Goal: Complete application form: Complete application form

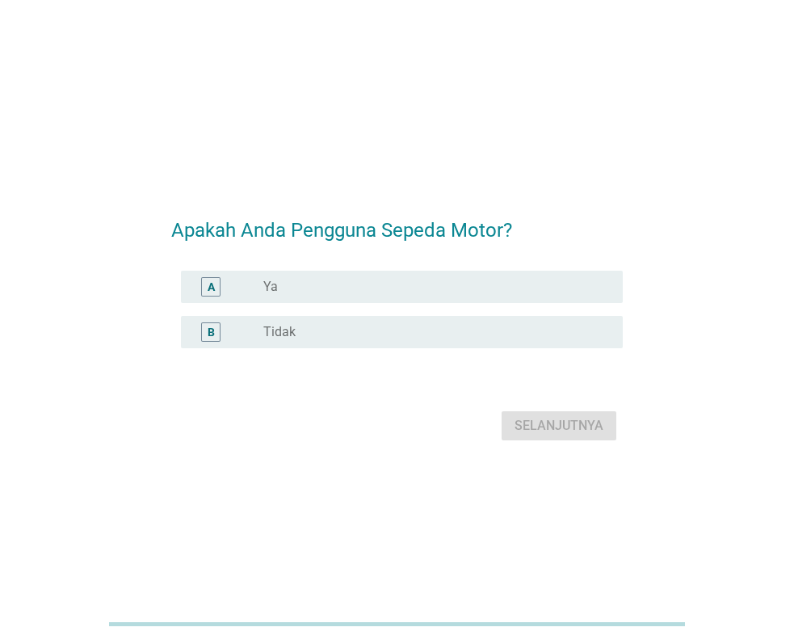
click at [359, 283] on div "radio_button_unchecked Ya" at bounding box center [430, 287] width 334 height 16
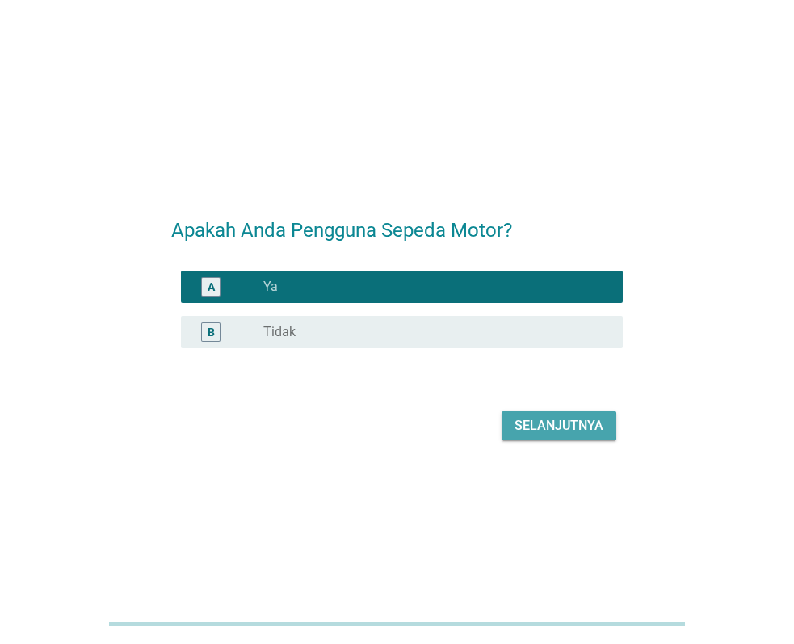
click at [525, 427] on div "Selanjutnya" at bounding box center [559, 425] width 89 height 19
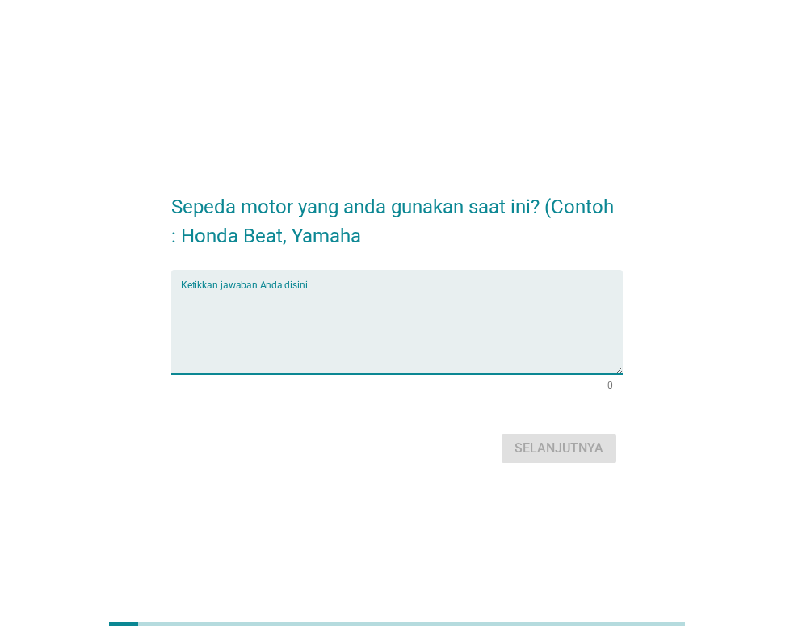
click at [338, 296] on textarea "Ketikkan jawaban Anda disini." at bounding box center [402, 331] width 442 height 85
type textarea "1"
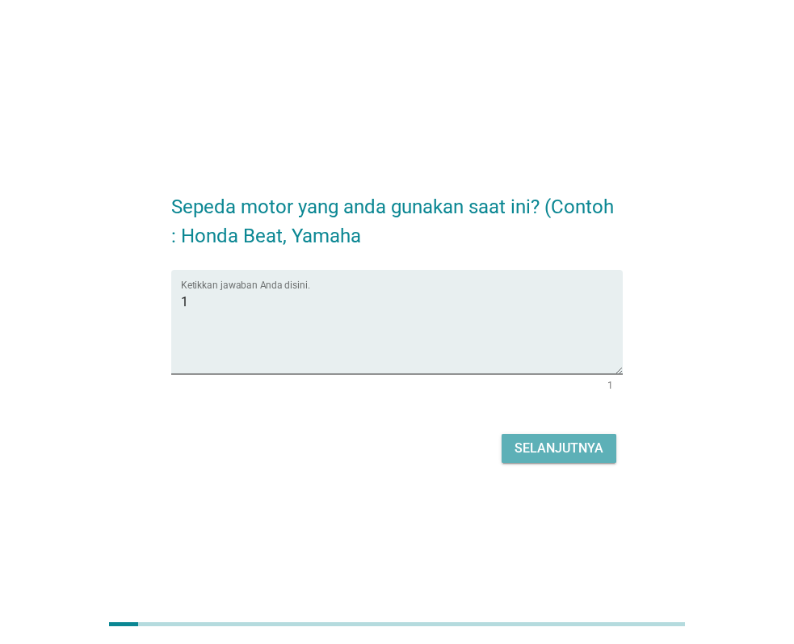
click at [542, 442] on div "Selanjutnya" at bounding box center [559, 448] width 89 height 19
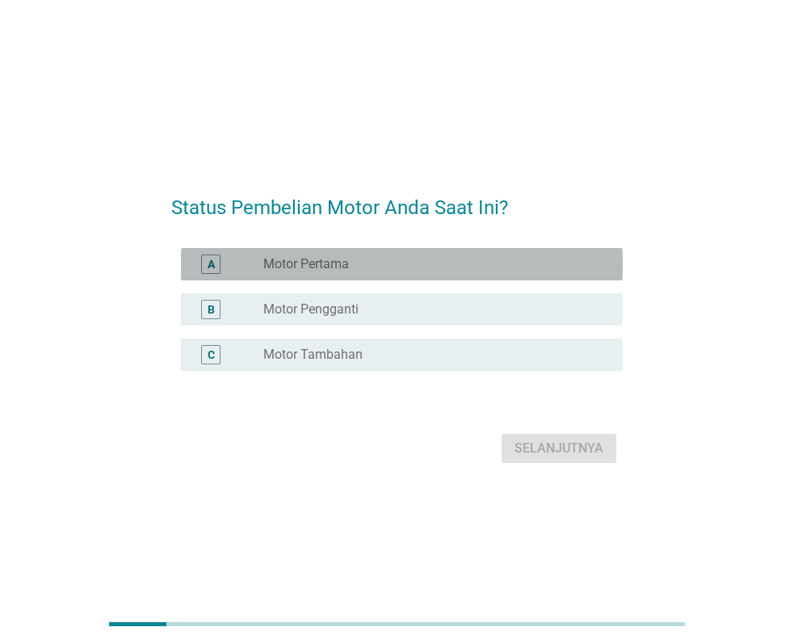
click at [343, 252] on div "A radio_button_unchecked Motor Pertama" at bounding box center [402, 264] width 442 height 32
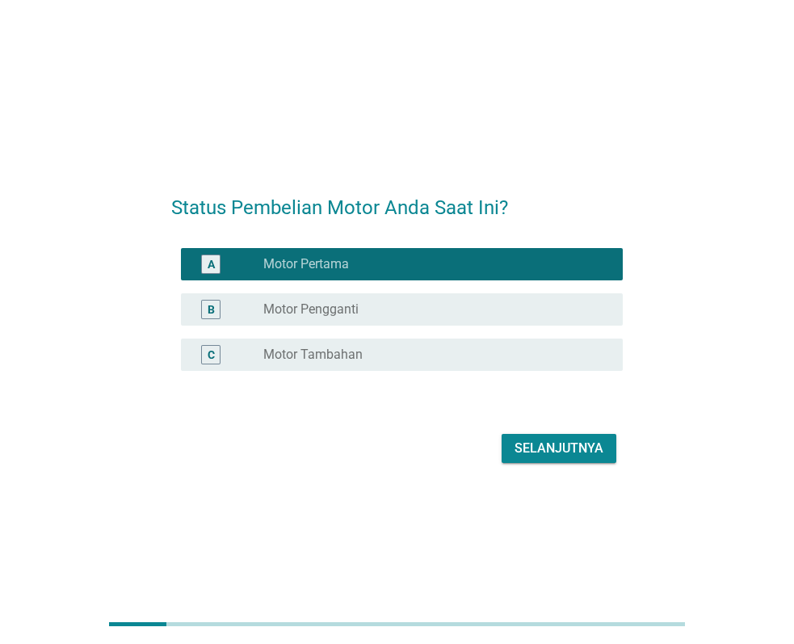
click at [521, 433] on div "Selanjutnya" at bounding box center [397, 448] width 452 height 39
click at [522, 440] on div "Selanjutnya" at bounding box center [559, 448] width 89 height 19
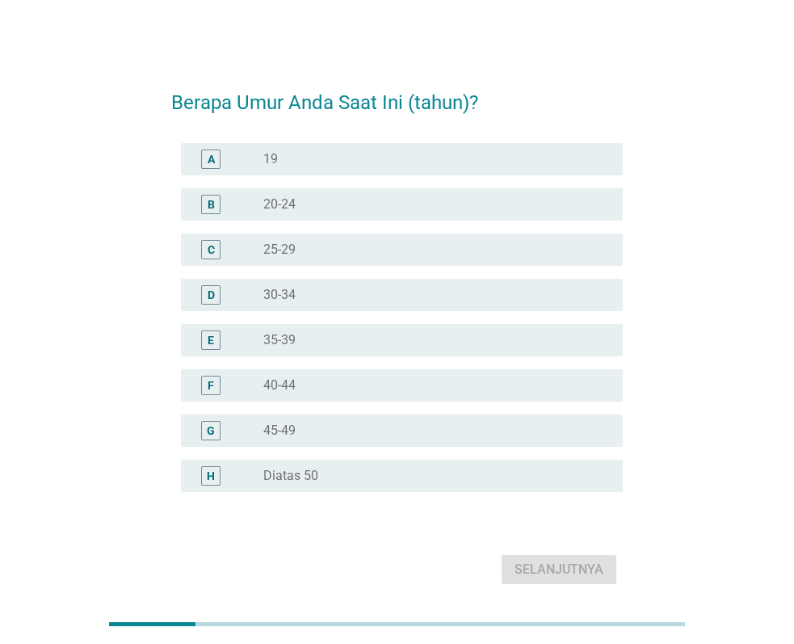
click at [318, 281] on div "D radio_button_unchecked 30-34" at bounding box center [402, 295] width 442 height 32
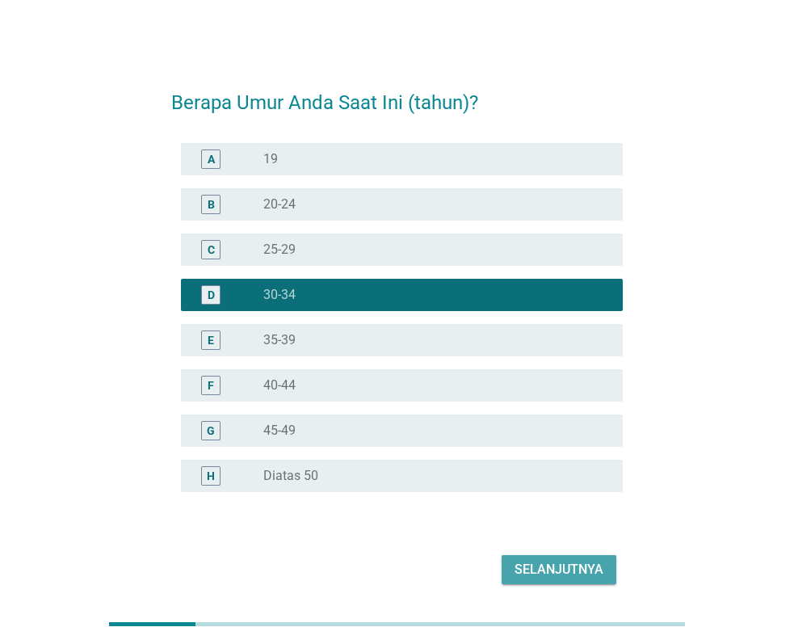
click at [533, 570] on div "Selanjutnya" at bounding box center [559, 569] width 89 height 19
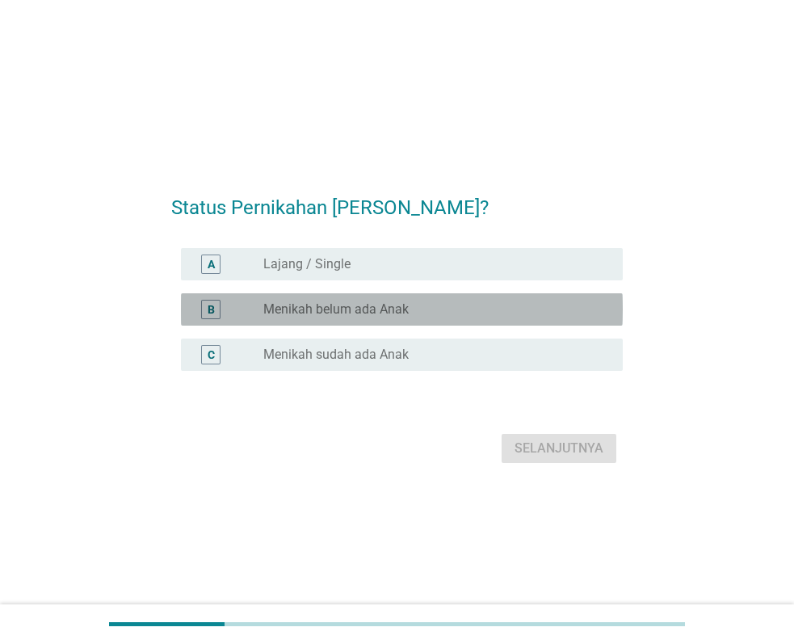
click at [384, 317] on label "Menikah belum ada Anak" at bounding box center [335, 309] width 145 height 16
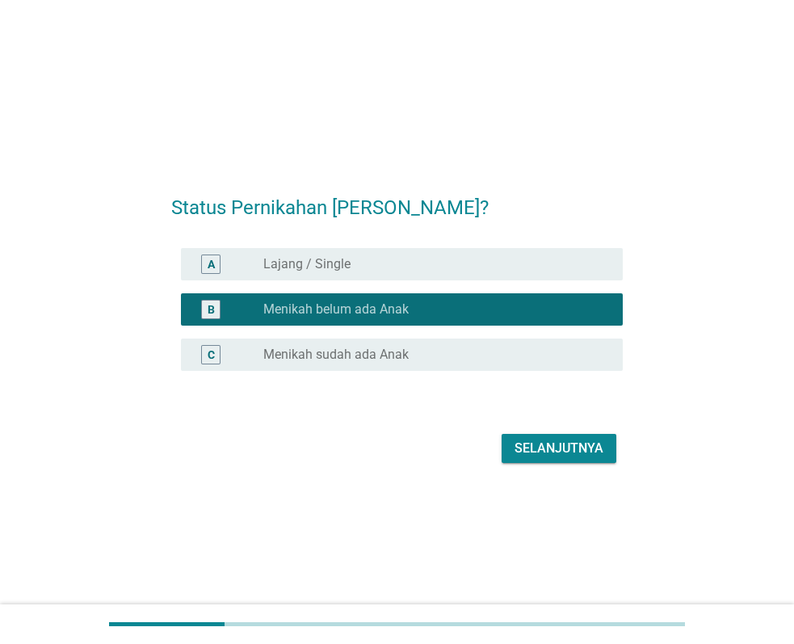
click at [414, 364] on div "radio_button_unchecked Menikah sudah ada Anak" at bounding box center [436, 354] width 347 height 19
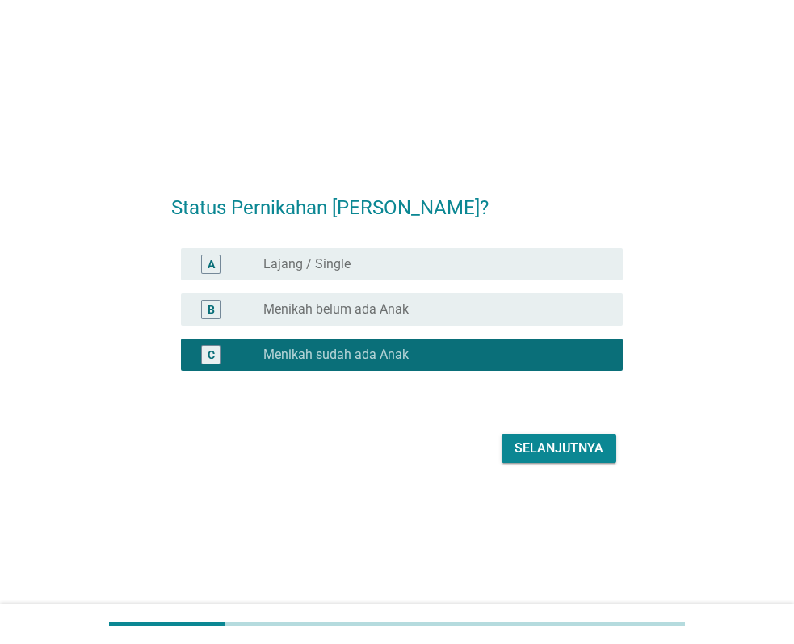
click at [526, 459] on button "Selanjutnya" at bounding box center [559, 448] width 115 height 29
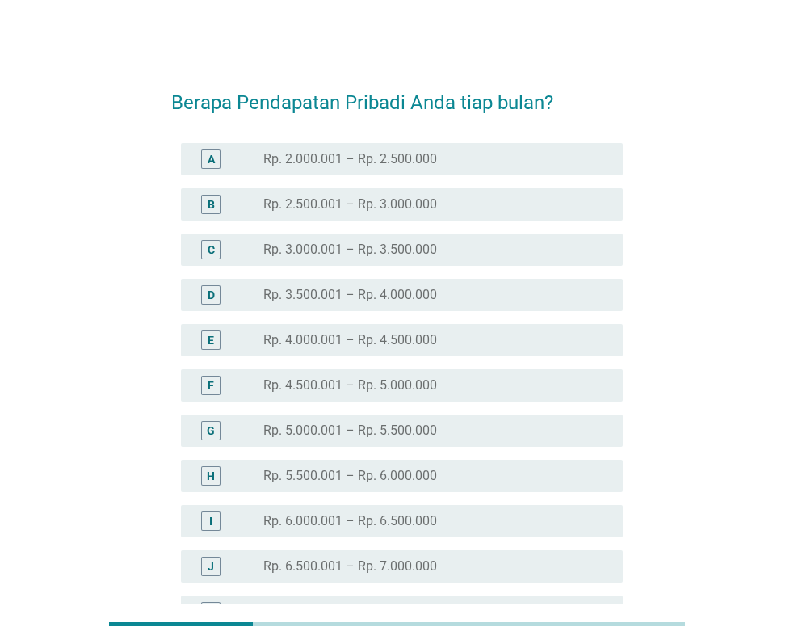
click at [421, 221] on div "B radio_button_unchecked Rp. 2.500.001 – Rp. 3.000.000" at bounding box center [397, 204] width 452 height 45
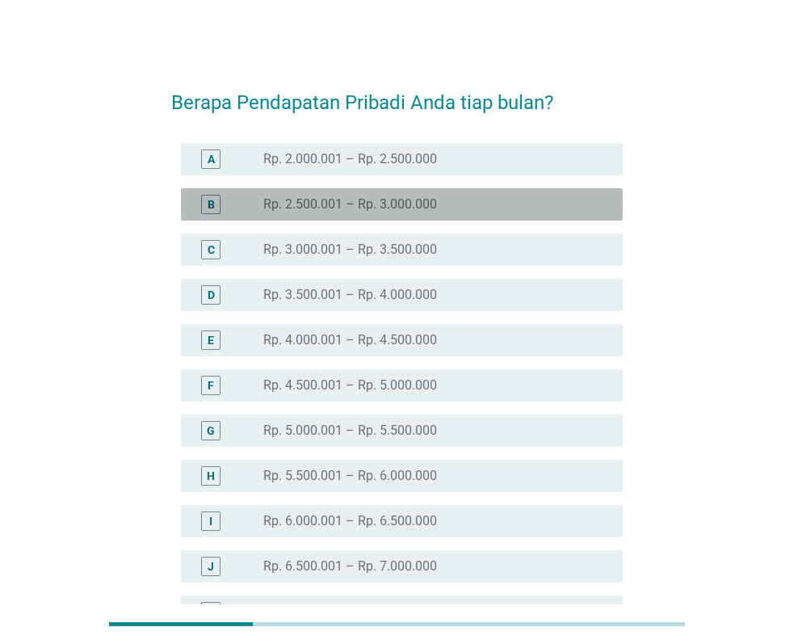
click at [424, 205] on label "Rp. 2.500.001 – Rp. 3.000.000" at bounding box center [350, 204] width 174 height 16
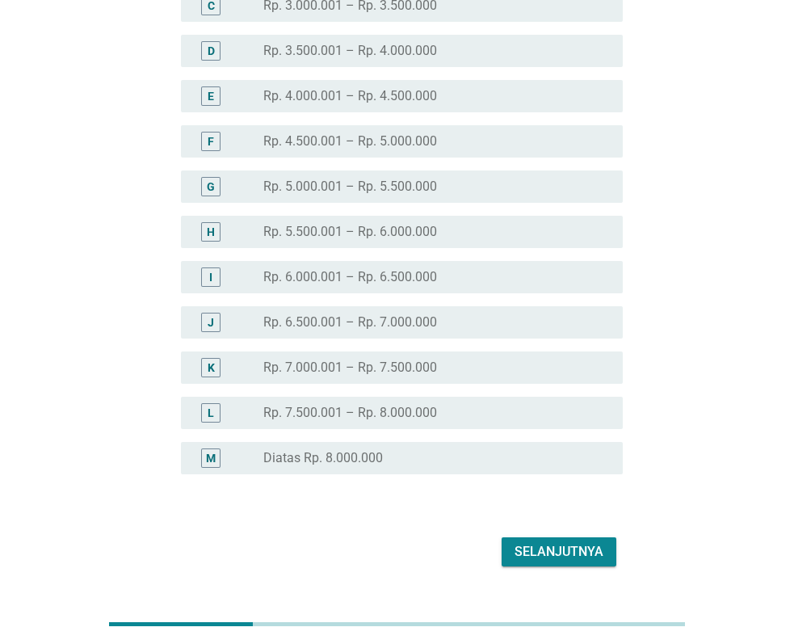
scroll to position [282, 0]
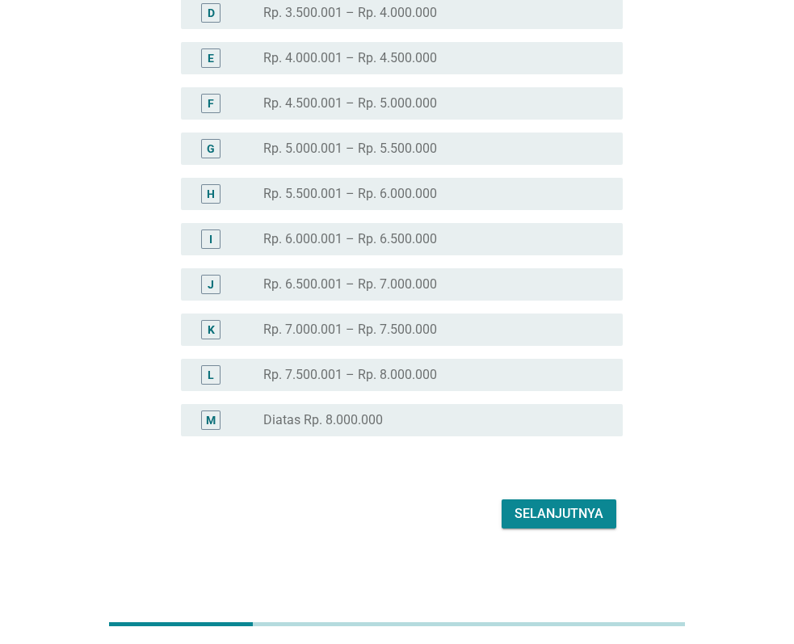
click at [574, 525] on button "Selanjutnya" at bounding box center [559, 513] width 115 height 29
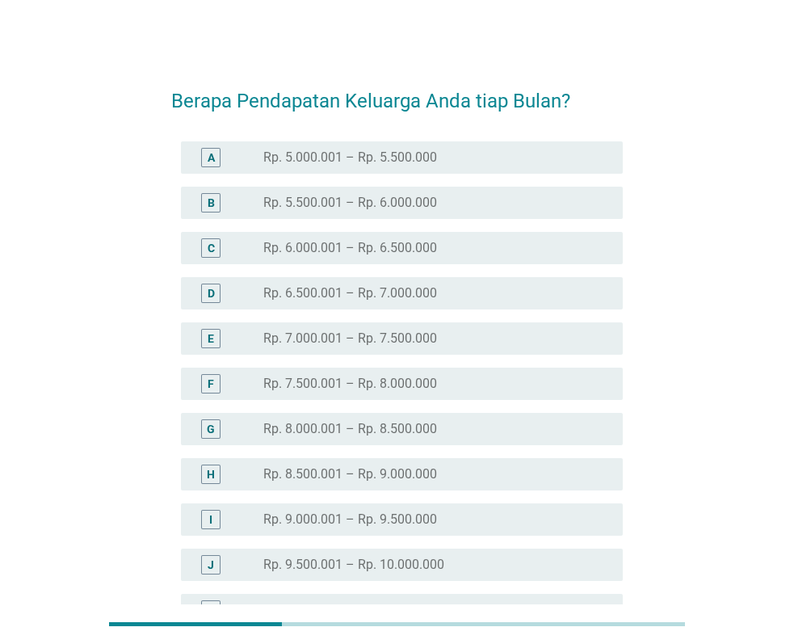
scroll to position [0, 0]
click at [404, 160] on label "Rp. 5.000.001 – Rp. 5.500.000" at bounding box center [350, 159] width 174 height 16
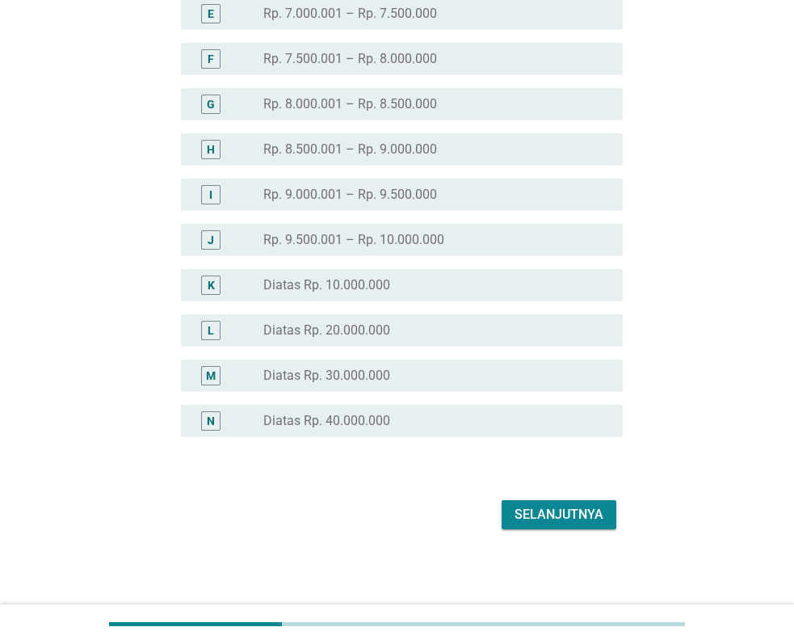
scroll to position [327, 0]
click at [568, 528] on button "Selanjutnya" at bounding box center [559, 513] width 115 height 29
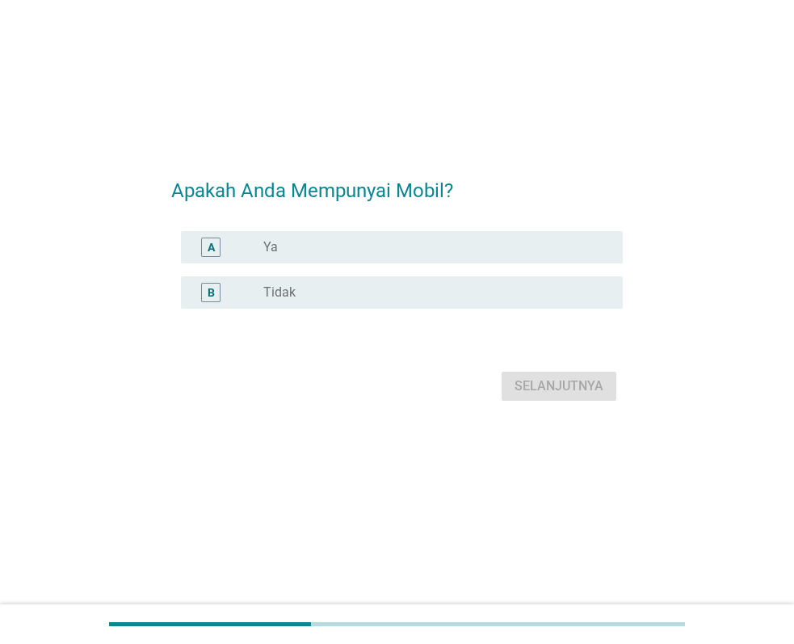
scroll to position [0, 0]
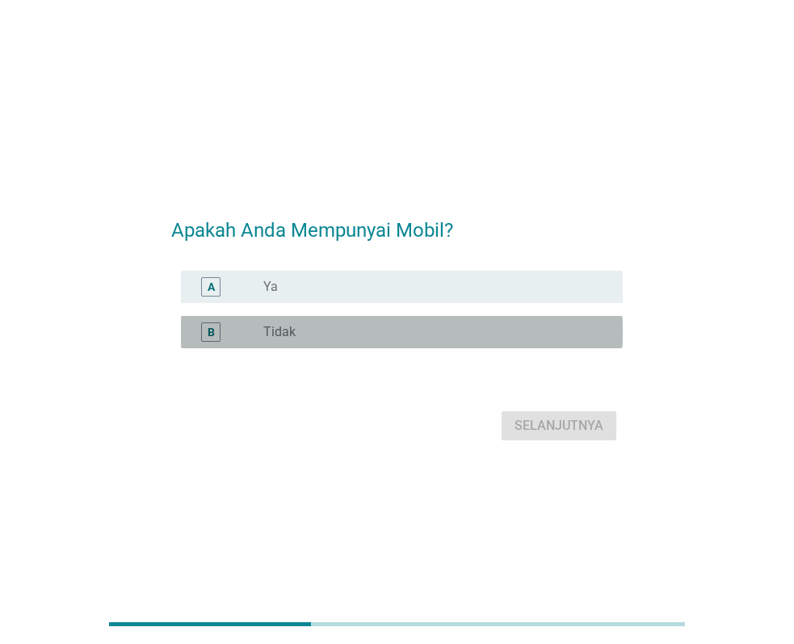
click at [397, 322] on div "radio_button_unchecked Tidak" at bounding box center [436, 331] width 347 height 19
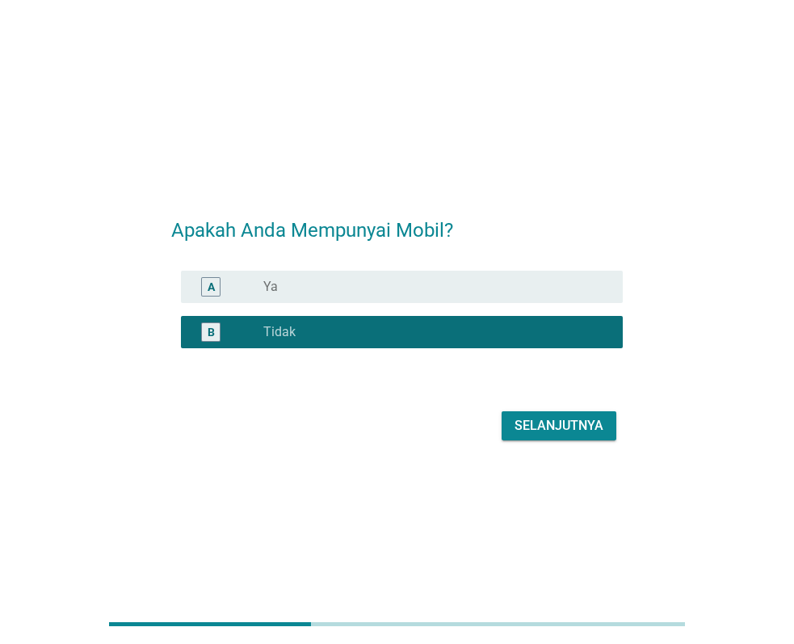
click at [568, 443] on div "Selanjutnya" at bounding box center [397, 425] width 452 height 39
drag, startPoint x: 570, startPoint y: 442, endPoint x: 561, endPoint y: 433, distance: 13.2
click at [566, 441] on div "Selanjutnya" at bounding box center [397, 425] width 452 height 39
click at [560, 429] on div "Selanjutnya" at bounding box center [559, 425] width 89 height 19
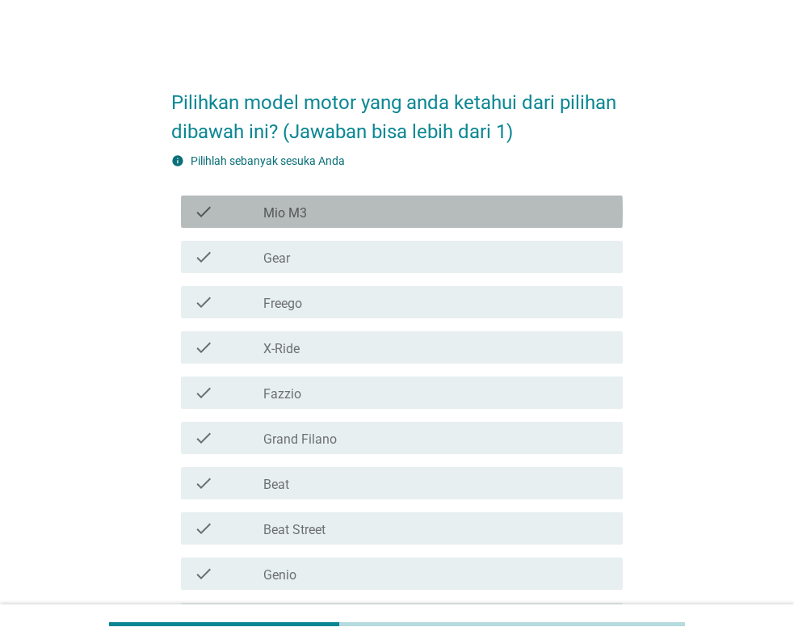
click at [394, 215] on div "check_box_outline_blank Mio M3" at bounding box center [436, 211] width 347 height 19
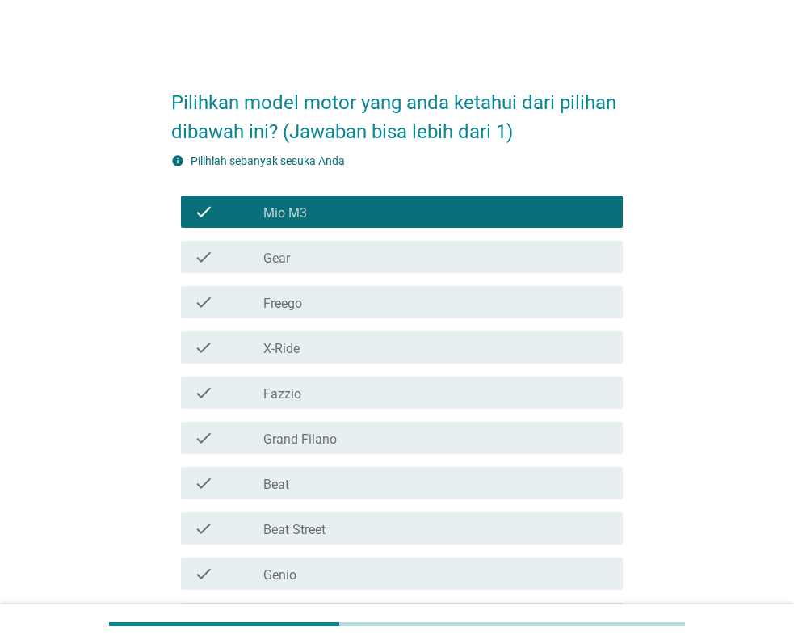
click at [345, 257] on div "check_box_outline_blank Gear" at bounding box center [436, 256] width 347 height 19
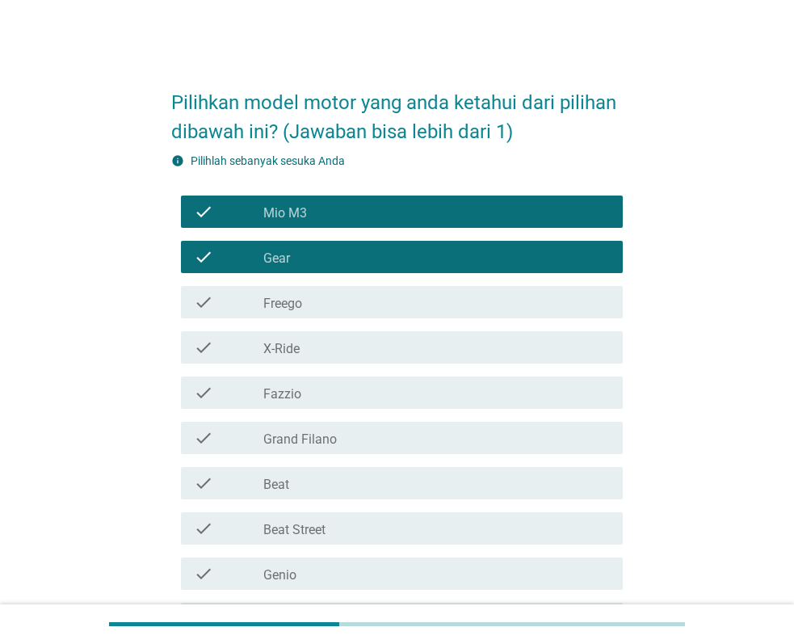
click at [341, 289] on div "check check_box_outline_blank Freego" at bounding box center [402, 302] width 442 height 32
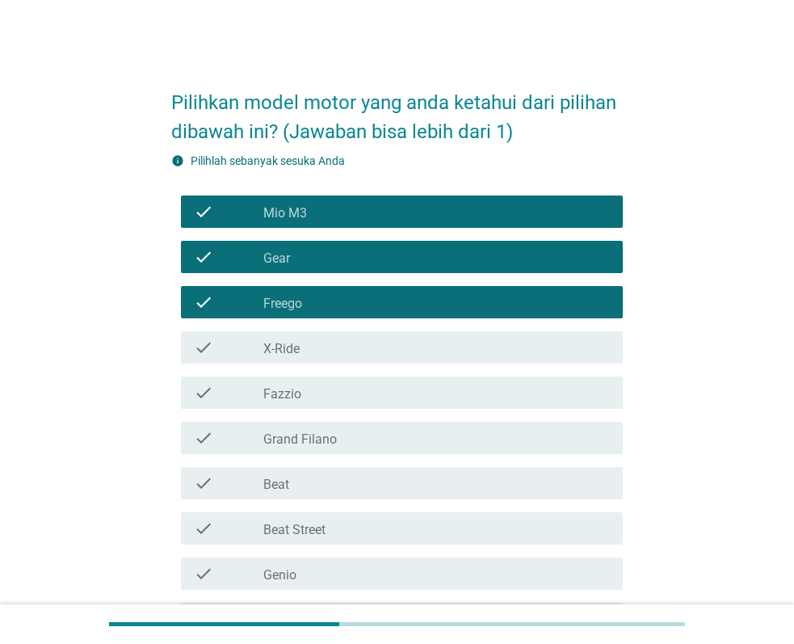
click at [339, 345] on div "check_box_outline_blank X-Ride" at bounding box center [436, 347] width 347 height 19
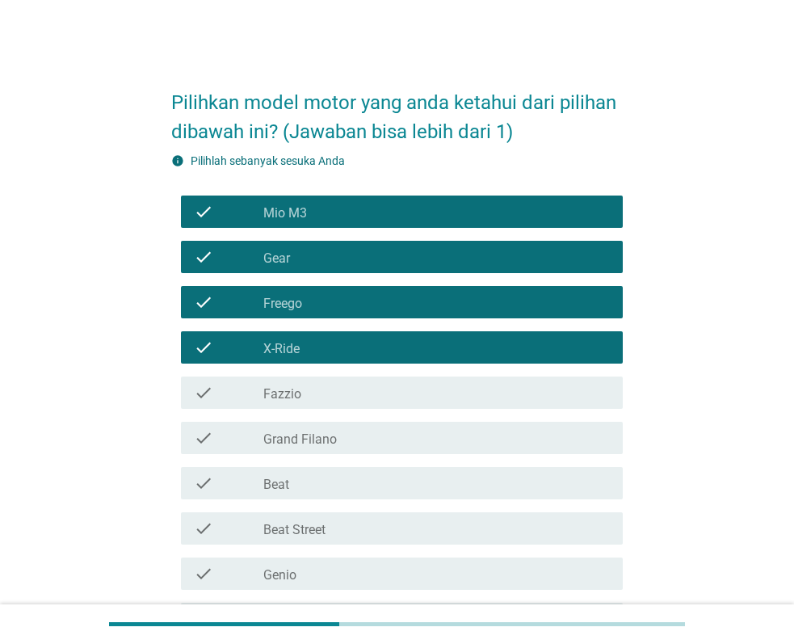
drag, startPoint x: 329, startPoint y: 376, endPoint x: 329, endPoint y: 398, distance: 21.8
click at [329, 377] on div "check check_box_outline_blank Fazzio" at bounding box center [402, 392] width 442 height 32
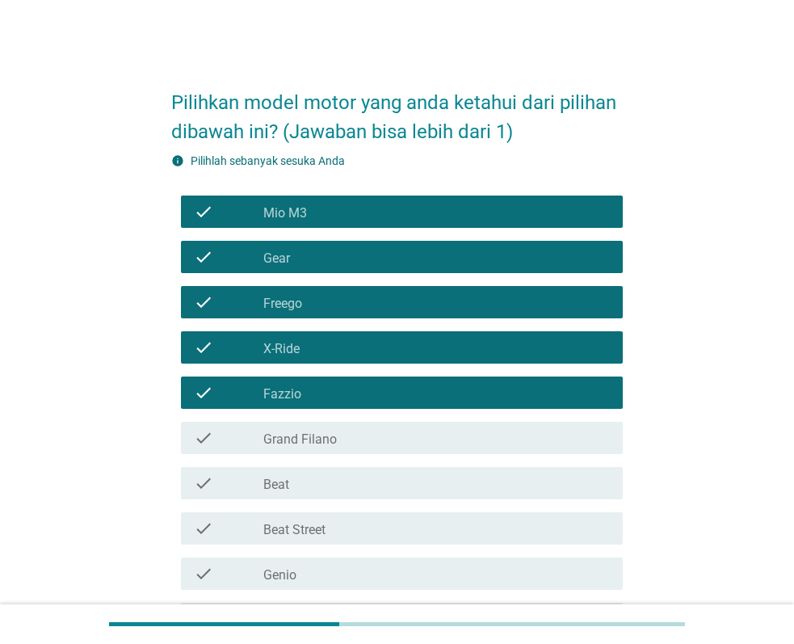
click at [338, 452] on div "check check_box_outline_blank Grand Filano" at bounding box center [402, 438] width 442 height 32
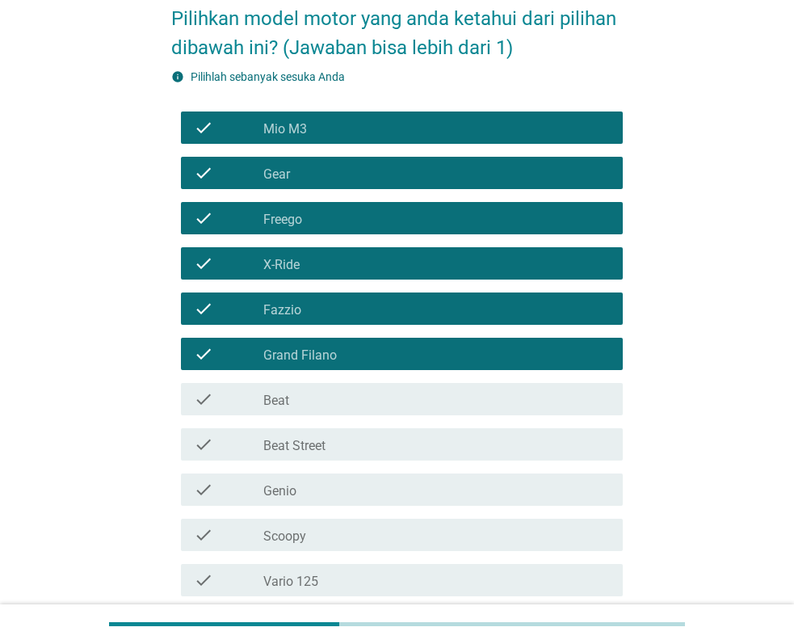
scroll to position [162, 0]
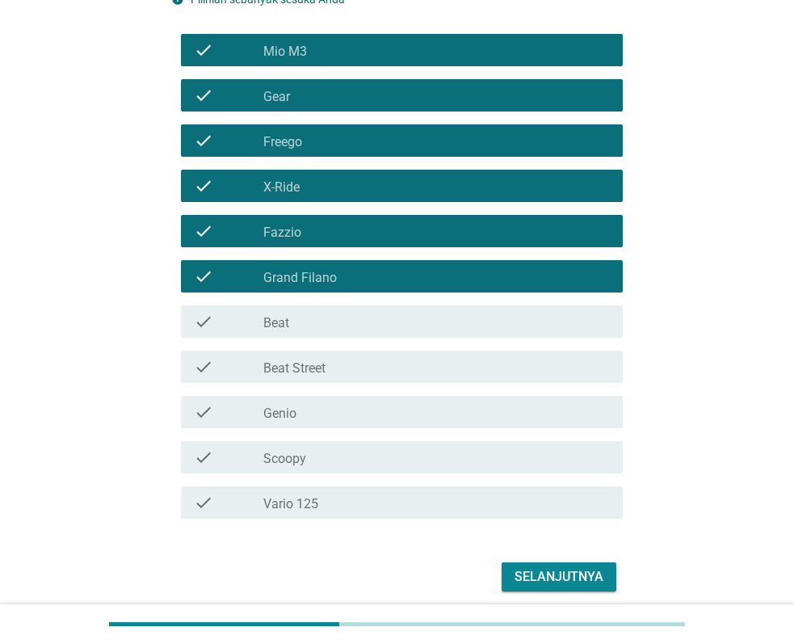
click at [322, 329] on div "check_box_outline_blank Beat" at bounding box center [436, 321] width 347 height 19
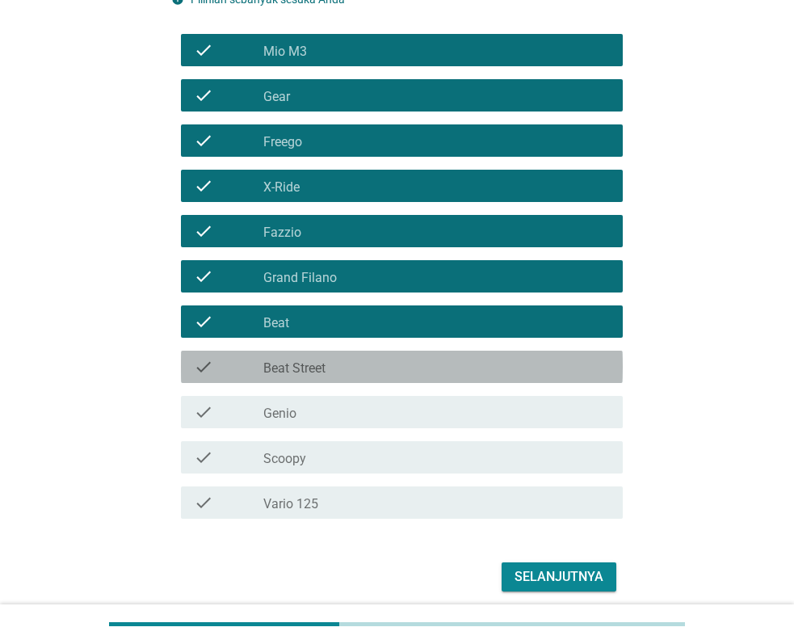
click at [311, 378] on div "check check_box_outline_blank Beat Street" at bounding box center [402, 367] width 442 height 32
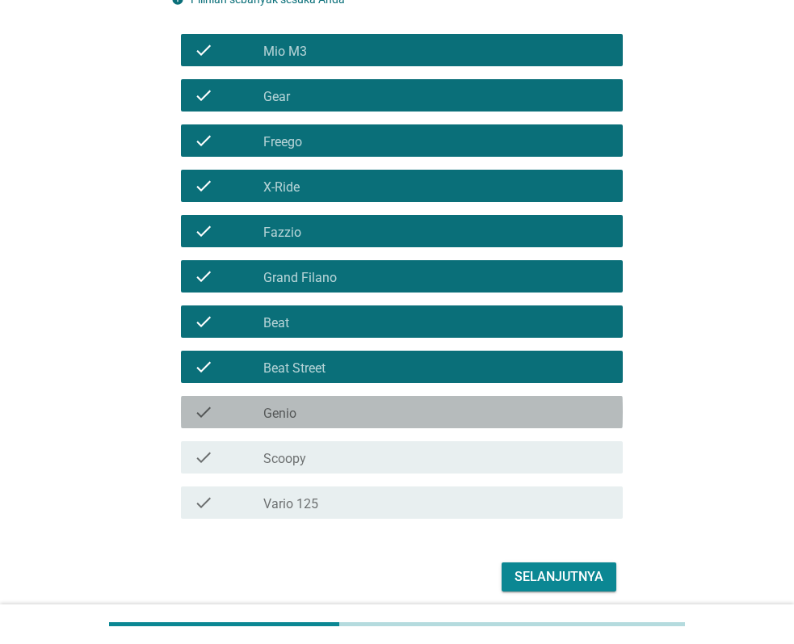
click at [302, 403] on div "check_box_outline_blank Genio" at bounding box center [436, 411] width 347 height 19
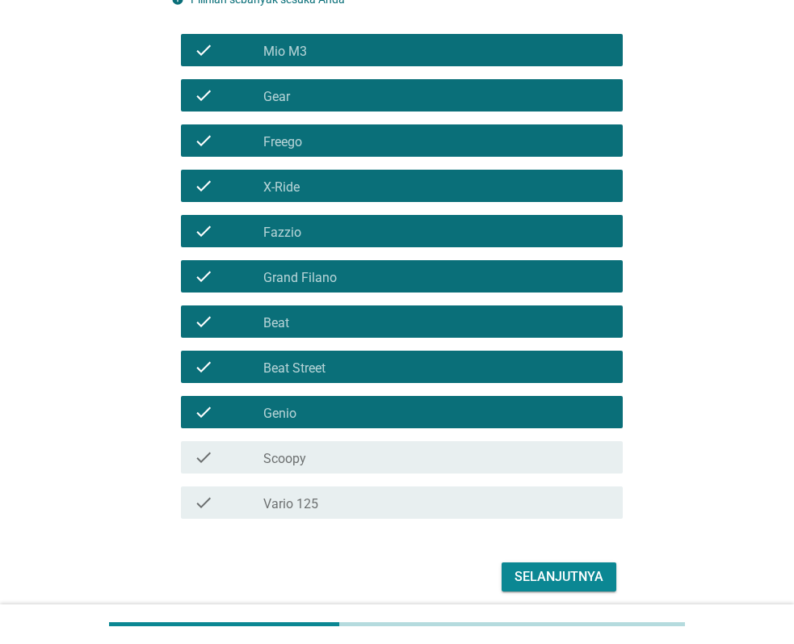
click at [316, 448] on div "check_box_outline_blank Scoopy" at bounding box center [436, 457] width 347 height 19
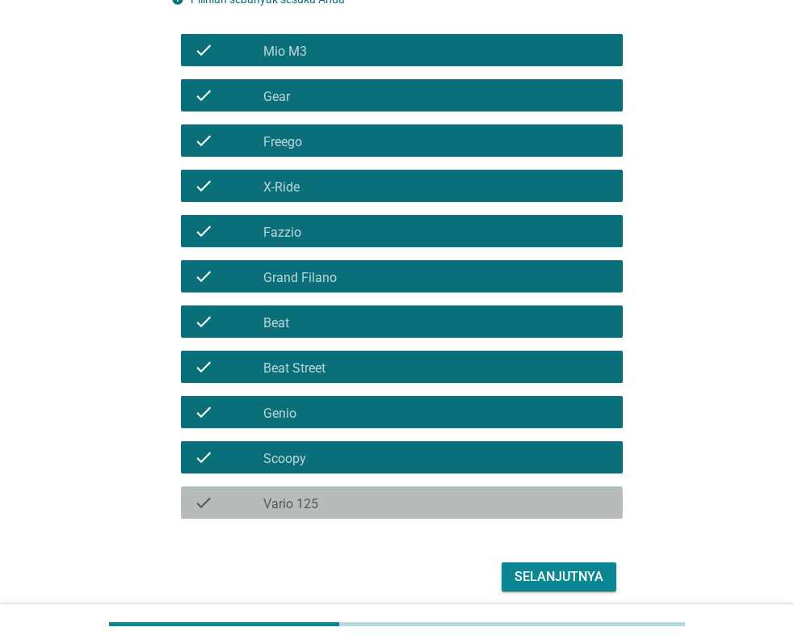
click at [331, 503] on div "check_box_outline_blank Vario 125" at bounding box center [436, 502] width 347 height 19
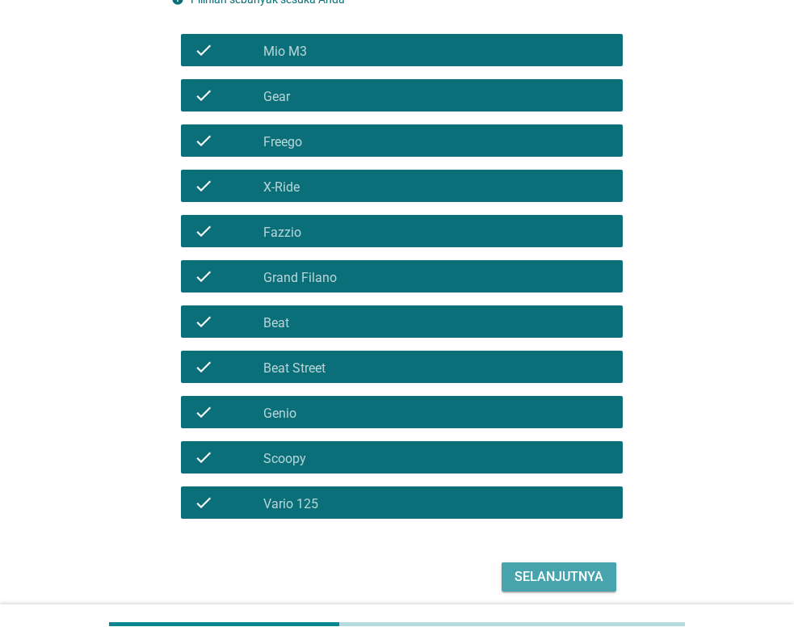
click at [536, 590] on button "Selanjutnya" at bounding box center [559, 576] width 115 height 29
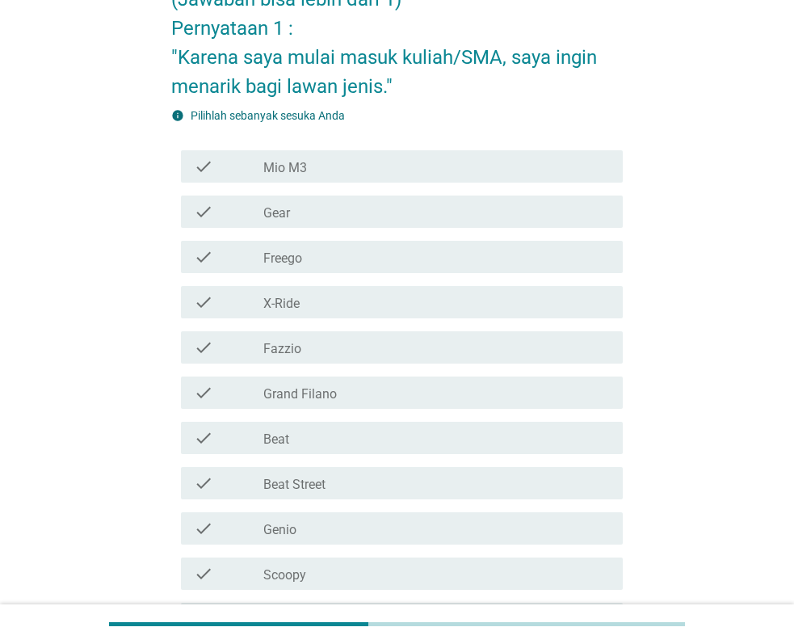
scroll to position [0, 0]
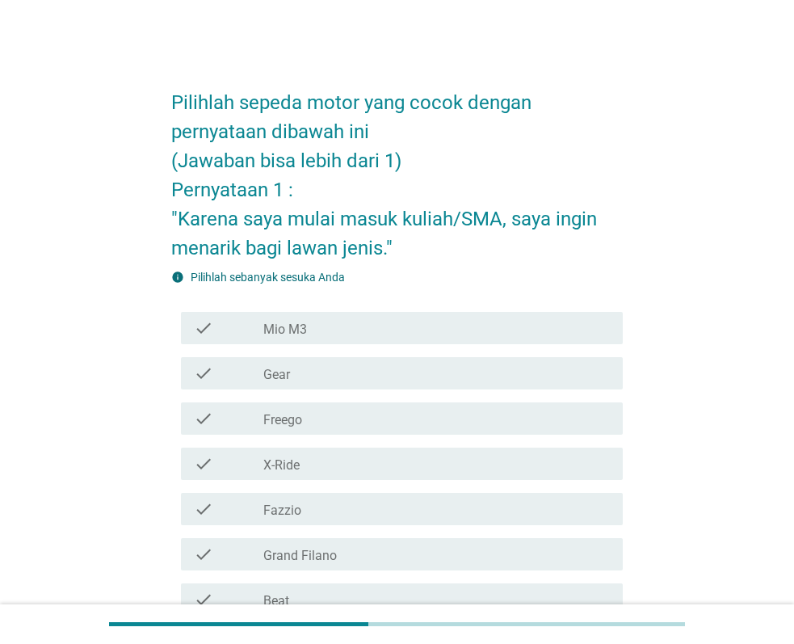
click at [332, 342] on div "check check_box_outline_blank Mio M3" at bounding box center [402, 328] width 442 height 32
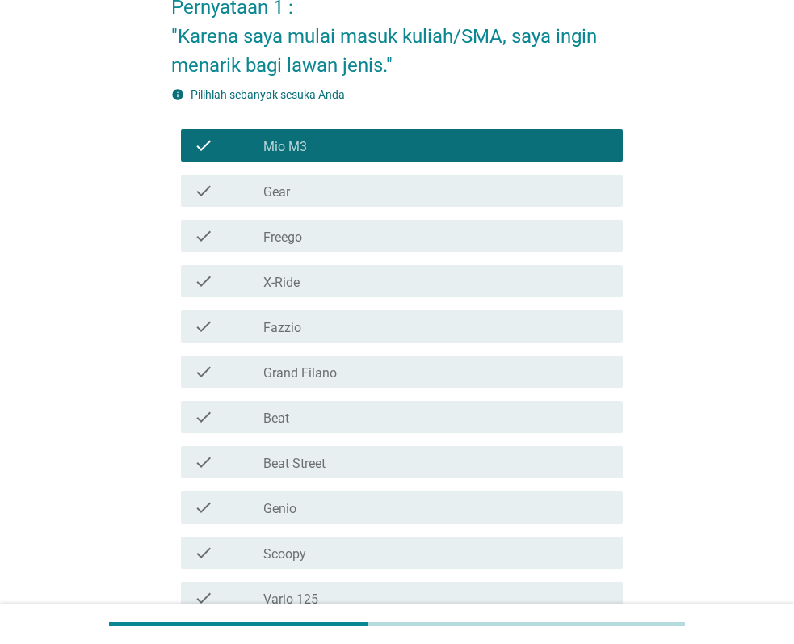
scroll to position [341, 0]
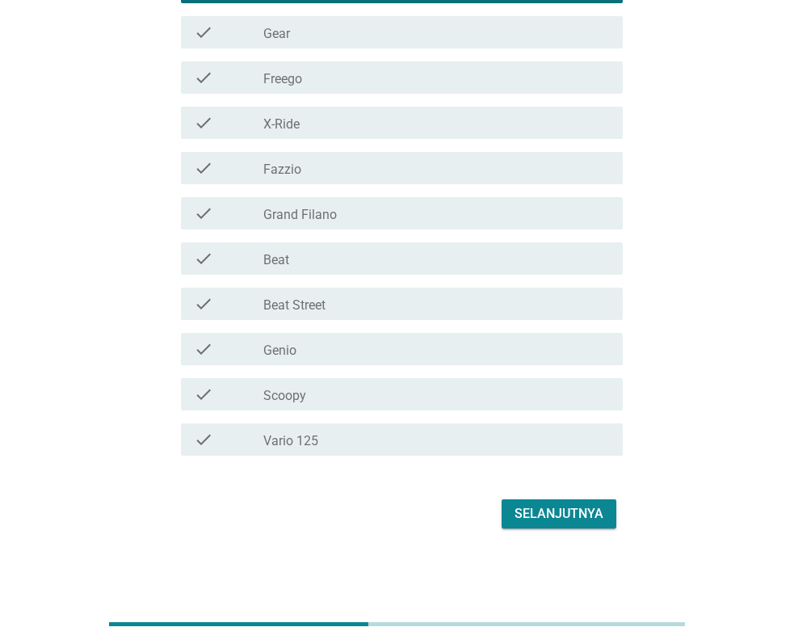
click at [577, 528] on button "Selanjutnya" at bounding box center [559, 513] width 115 height 29
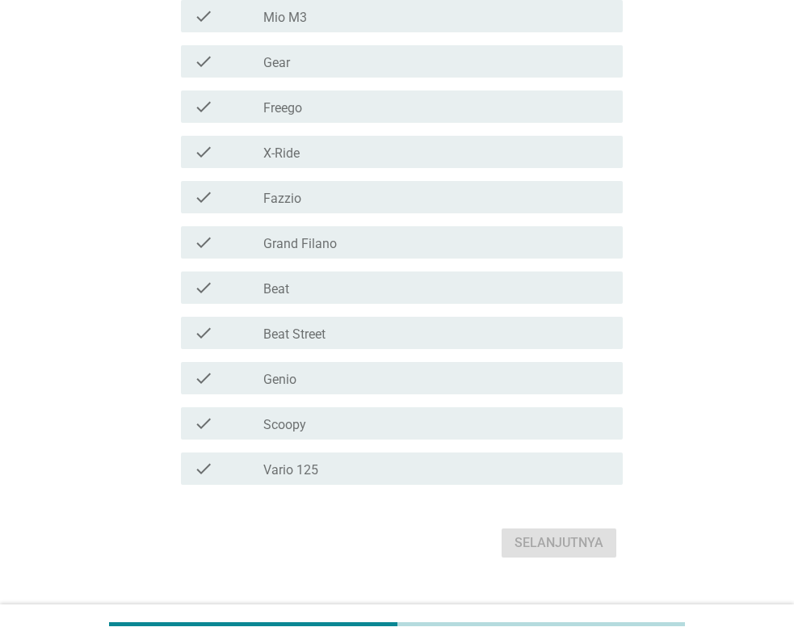
scroll to position [0, 0]
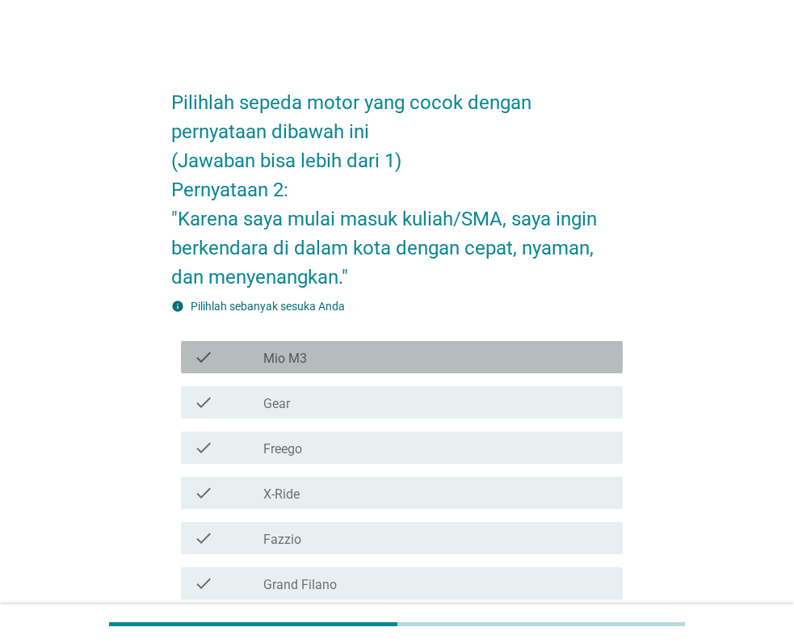
click at [372, 368] on div "check check_box_outline_blank Mio M3" at bounding box center [402, 357] width 442 height 32
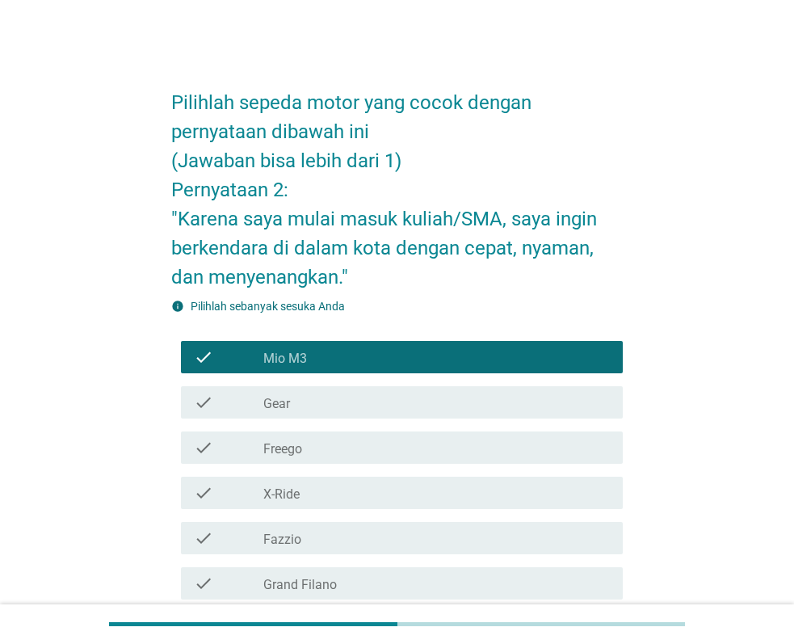
click at [372, 393] on div "check_box_outline_blank Gear" at bounding box center [436, 402] width 347 height 19
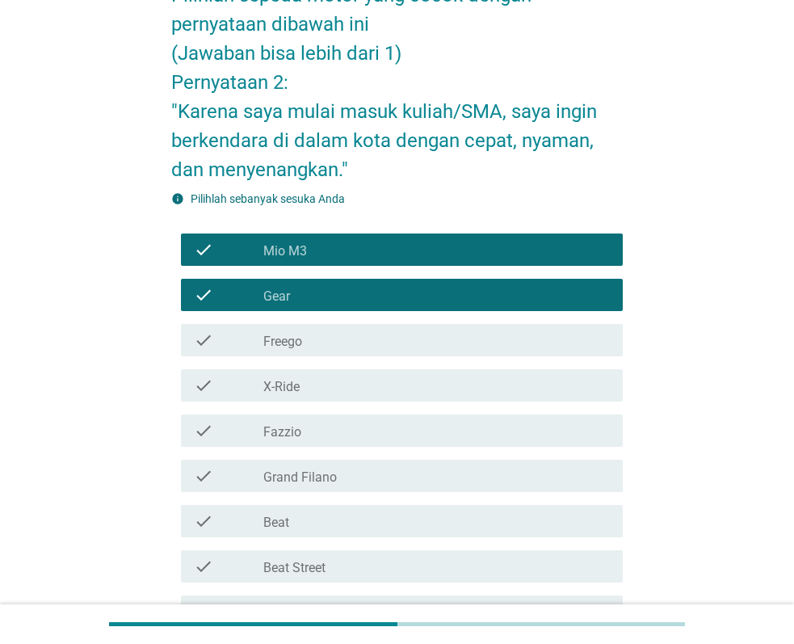
scroll to position [370, 0]
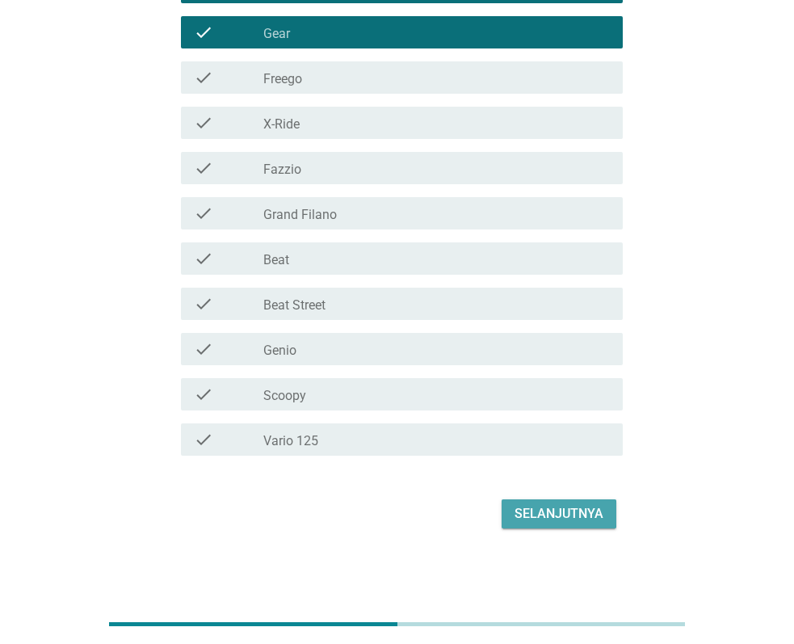
click at [587, 513] on div "Selanjutnya" at bounding box center [559, 513] width 89 height 19
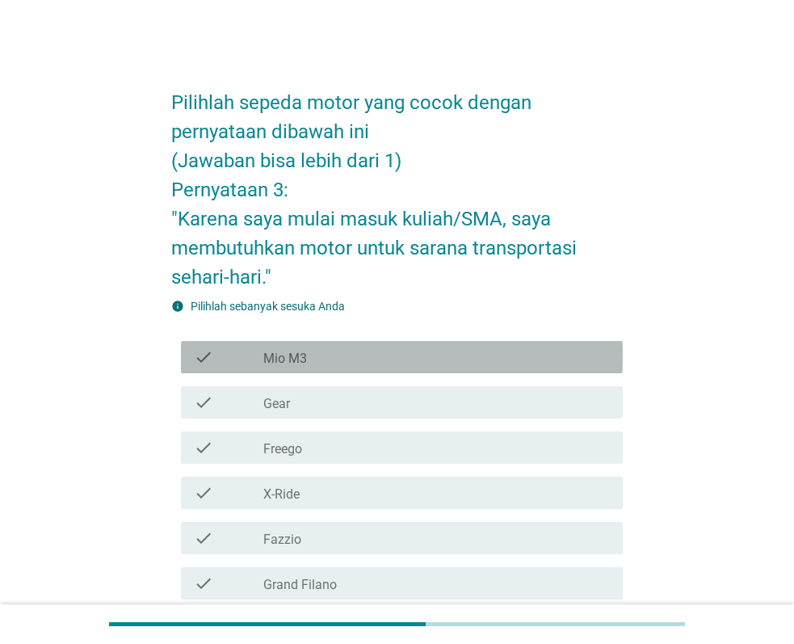
click at [364, 356] on div "check_box_outline_blank Mio M3" at bounding box center [436, 356] width 347 height 19
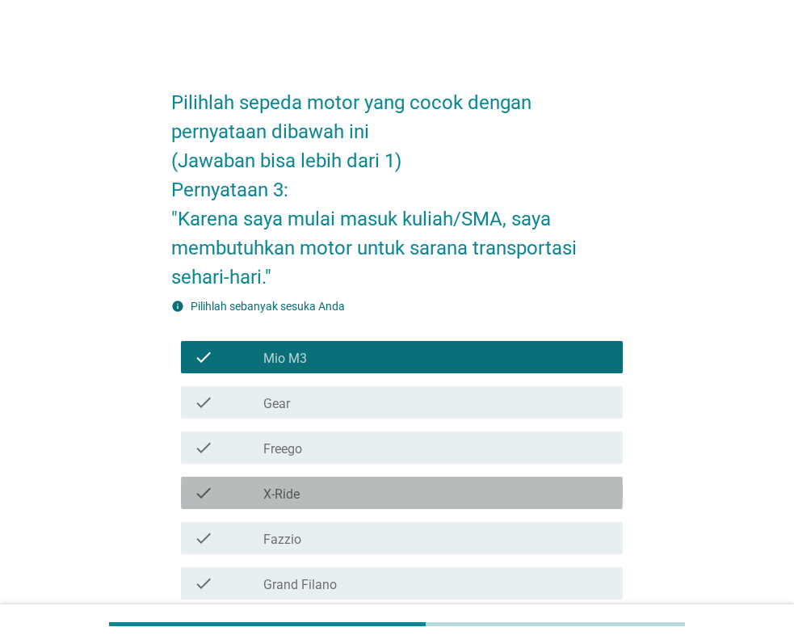
click at [379, 477] on div "check check_box_outline_blank X-Ride" at bounding box center [402, 493] width 442 height 32
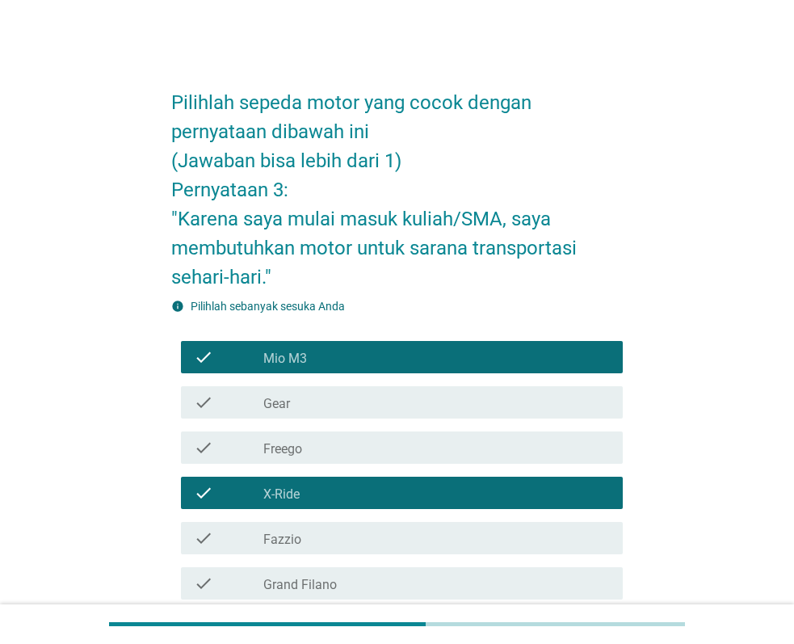
click at [379, 577] on div "check_box_outline_blank Grand Filano" at bounding box center [436, 583] width 347 height 19
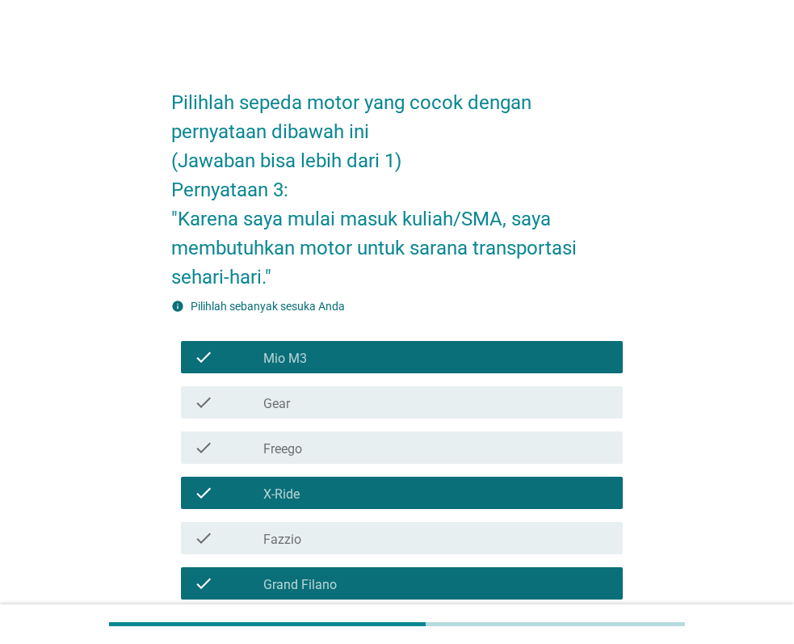
scroll to position [370, 0]
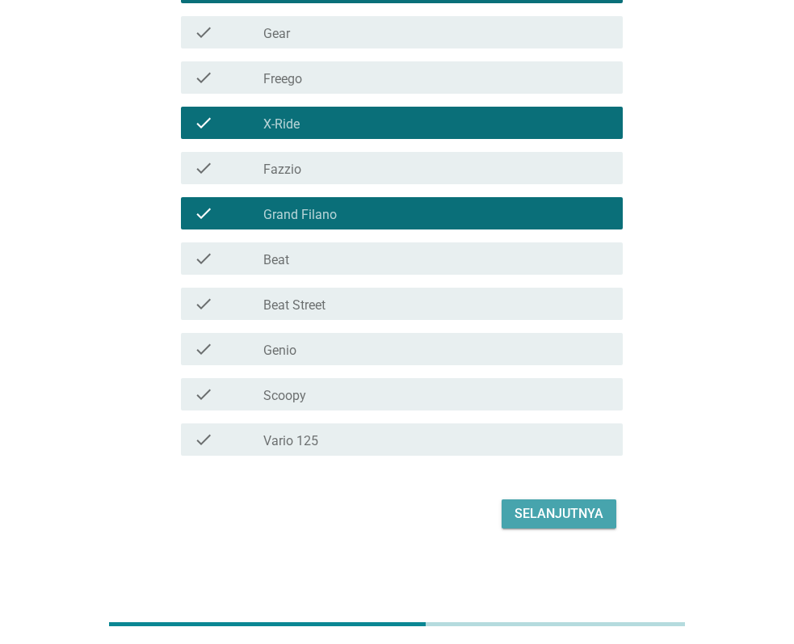
click at [590, 519] on div "Selanjutnya" at bounding box center [559, 513] width 89 height 19
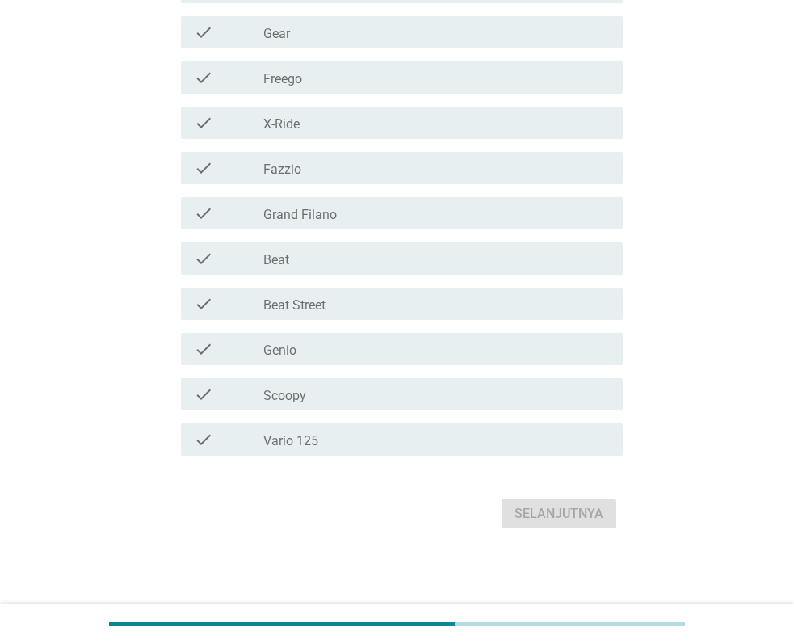
scroll to position [0, 0]
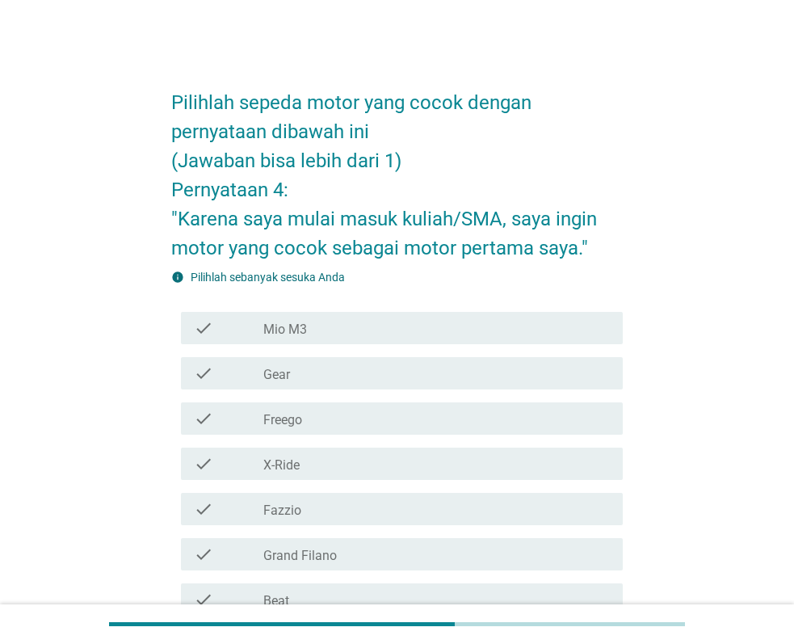
click at [371, 422] on div "check_box_outline_blank Freego" at bounding box center [436, 418] width 347 height 19
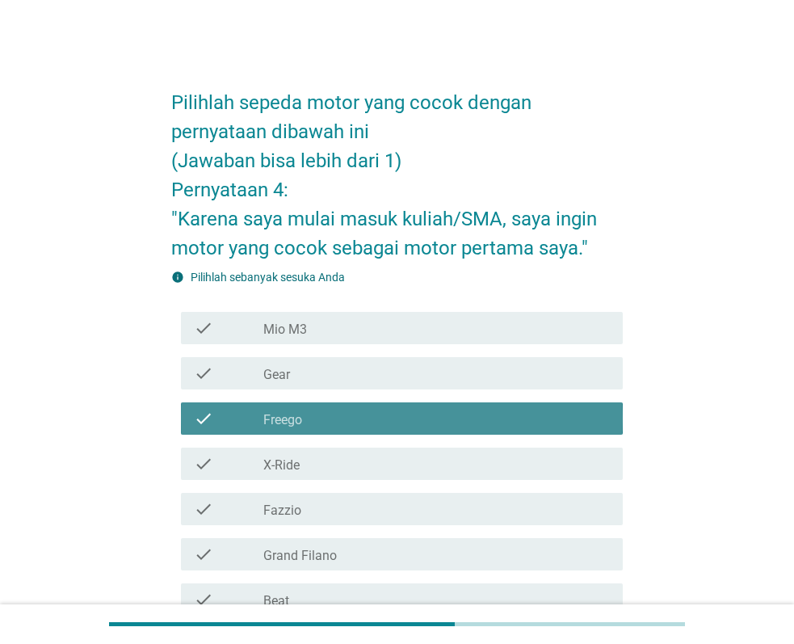
click at [357, 528] on div "check check_box_outline_blank Fazzio" at bounding box center [397, 508] width 452 height 45
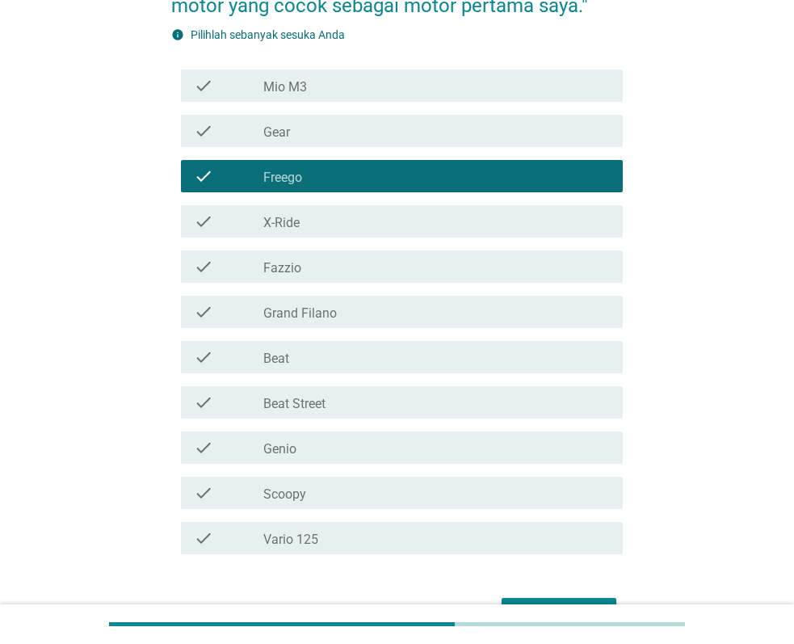
scroll to position [341, 0]
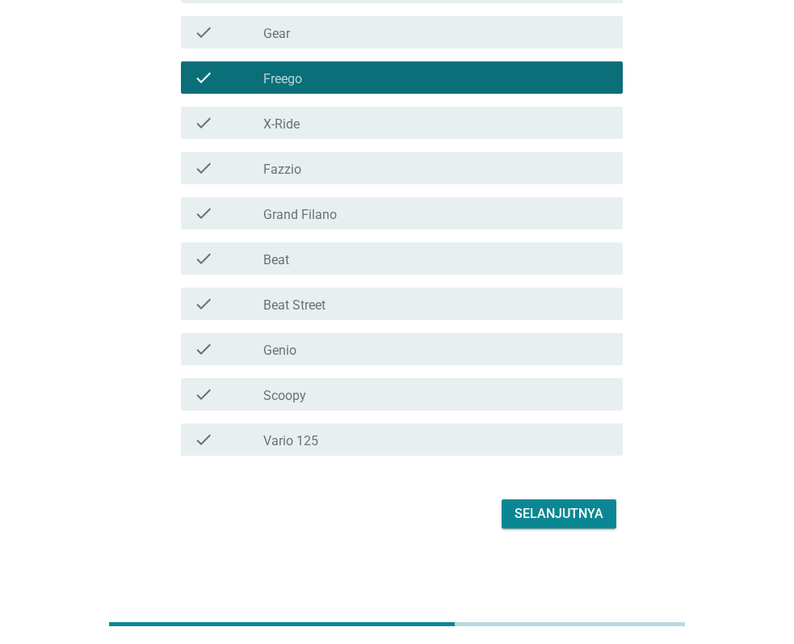
click at [388, 284] on div "check check_box_outline_blank Beat Street" at bounding box center [397, 303] width 452 height 45
click at [410, 372] on div "check check_box_outline_blank Scoopy" at bounding box center [397, 394] width 452 height 45
click at [410, 376] on div "check check_box_outline_blank Scoopy" at bounding box center [397, 394] width 452 height 45
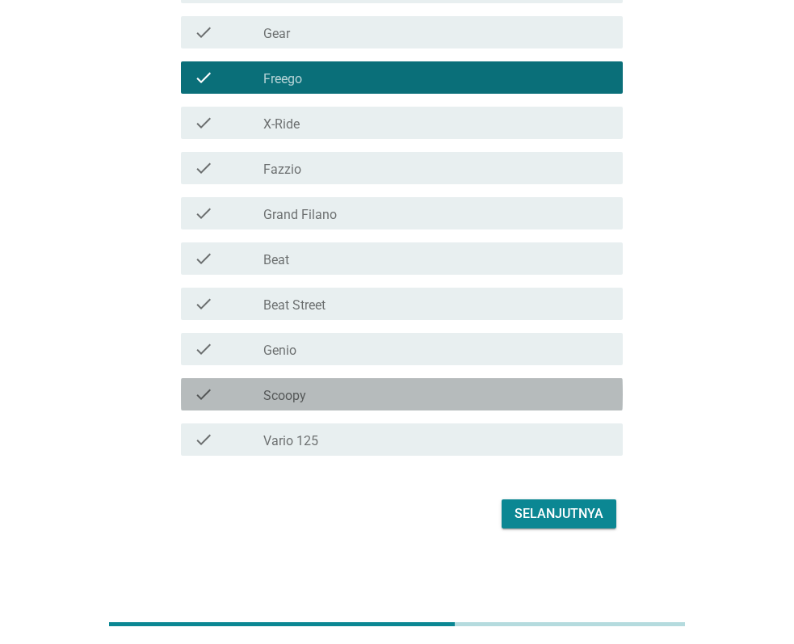
drag, startPoint x: 414, startPoint y: 402, endPoint x: 418, endPoint y: 423, distance: 20.6
click at [418, 403] on div "check_box_outline_blank Scoopy" at bounding box center [436, 394] width 347 height 19
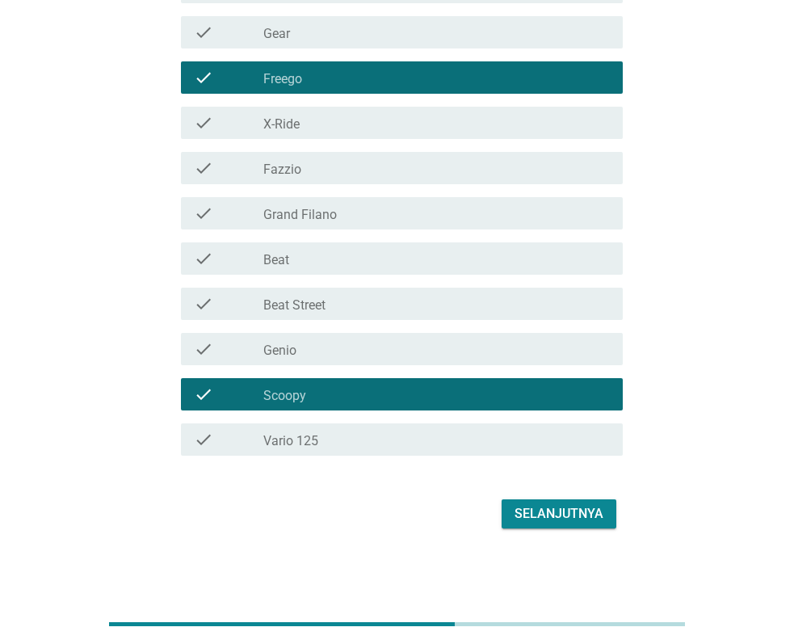
click at [423, 439] on div "check_box_outline_blank Vario 125" at bounding box center [436, 439] width 347 height 19
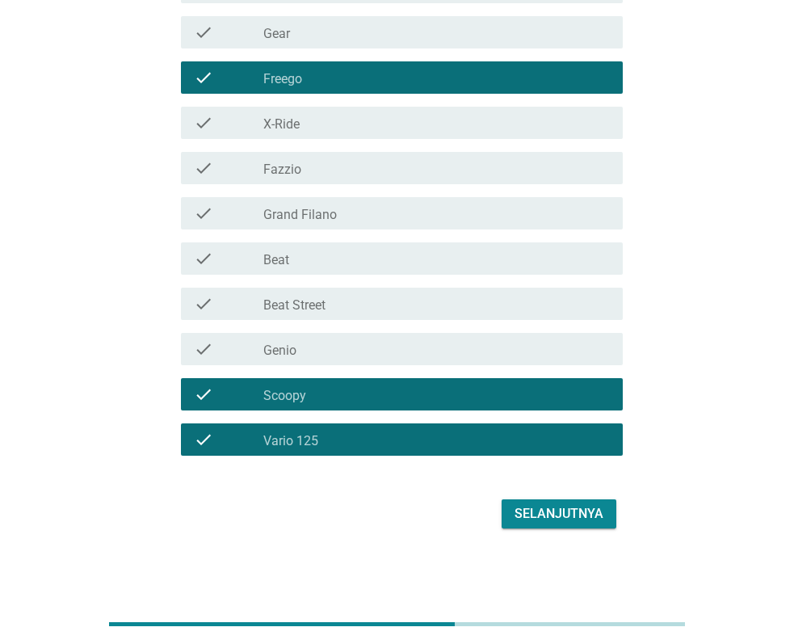
click at [543, 499] on button "Selanjutnya" at bounding box center [559, 513] width 115 height 29
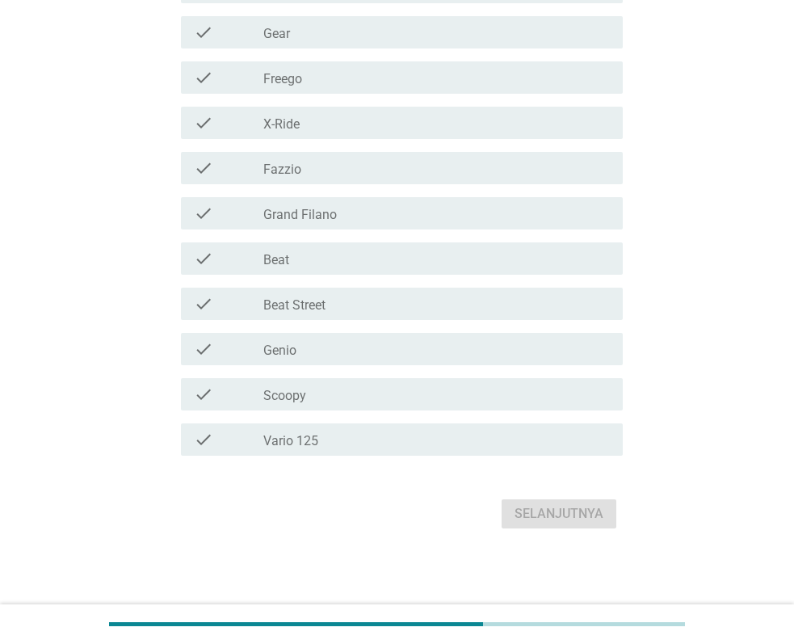
scroll to position [0, 0]
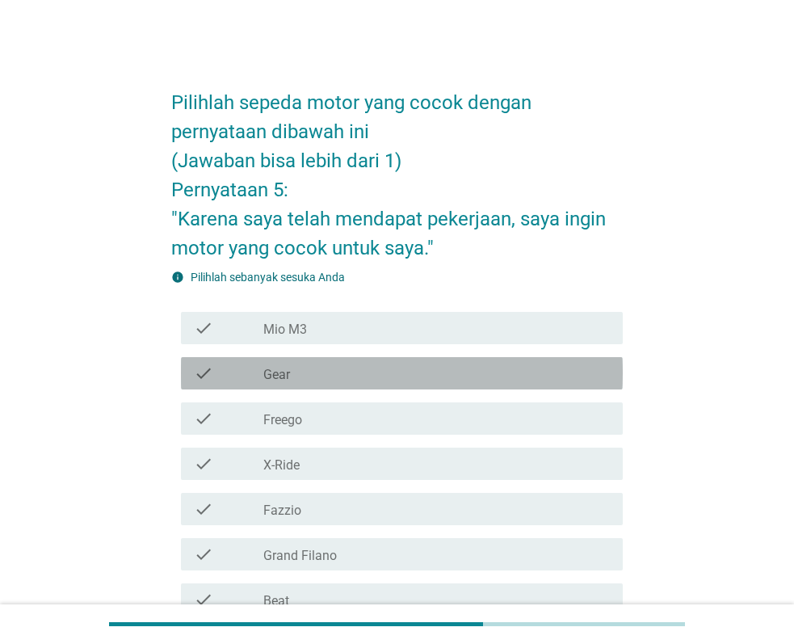
click at [451, 381] on div "check_box_outline_blank Gear" at bounding box center [436, 373] width 347 height 19
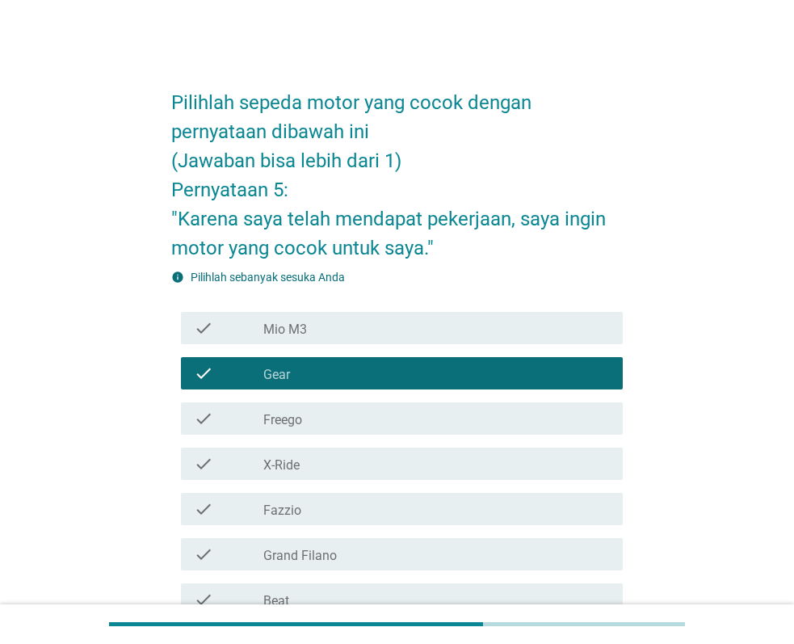
click at [416, 471] on div "check_box_outline_blank X-Ride" at bounding box center [436, 463] width 347 height 19
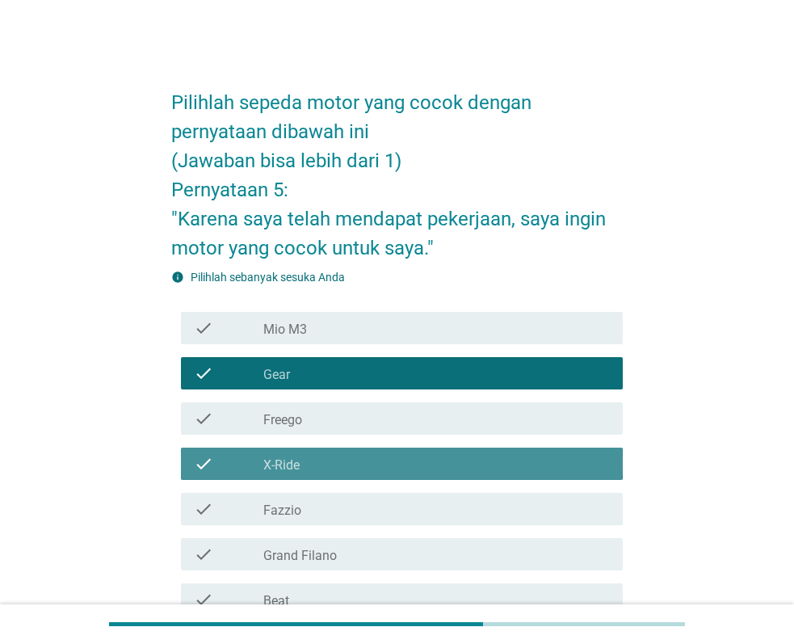
click at [403, 578] on div "check check_box_outline_blank Beat" at bounding box center [397, 599] width 452 height 45
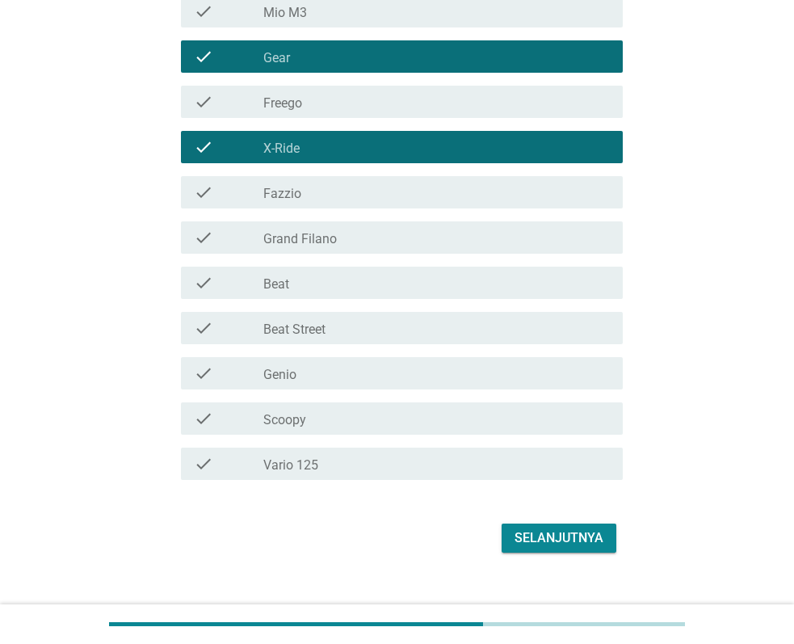
scroll to position [341, 0]
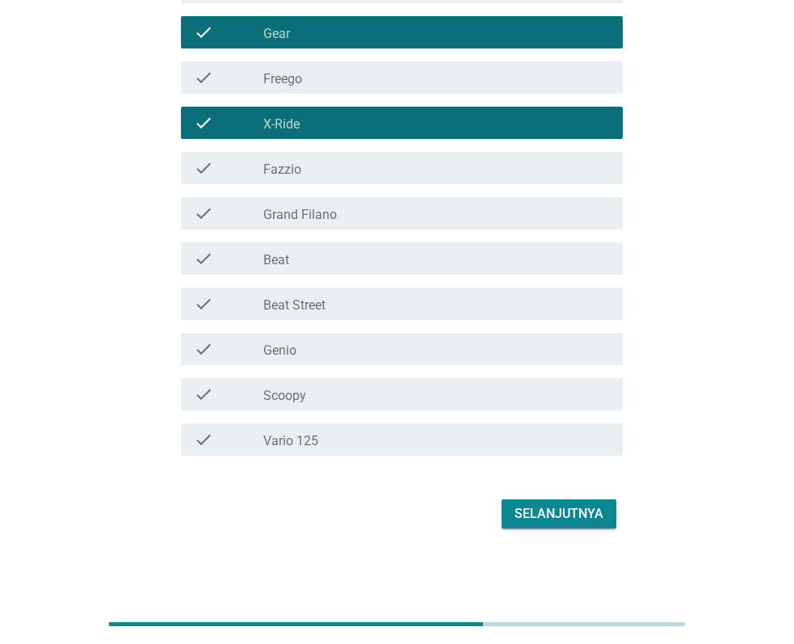
click at [561, 514] on div "Selanjutnya" at bounding box center [559, 513] width 89 height 19
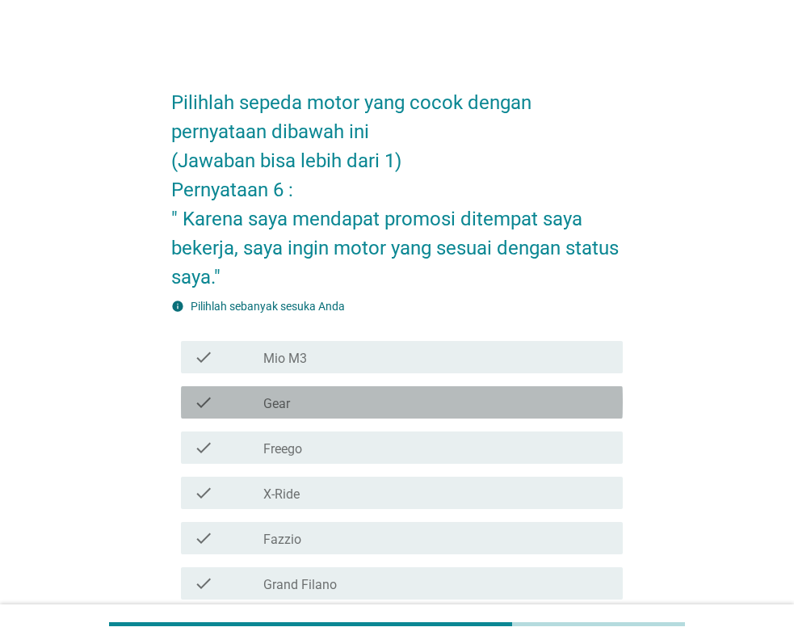
click at [391, 393] on div "check_box_outline_blank Gear" at bounding box center [436, 402] width 347 height 19
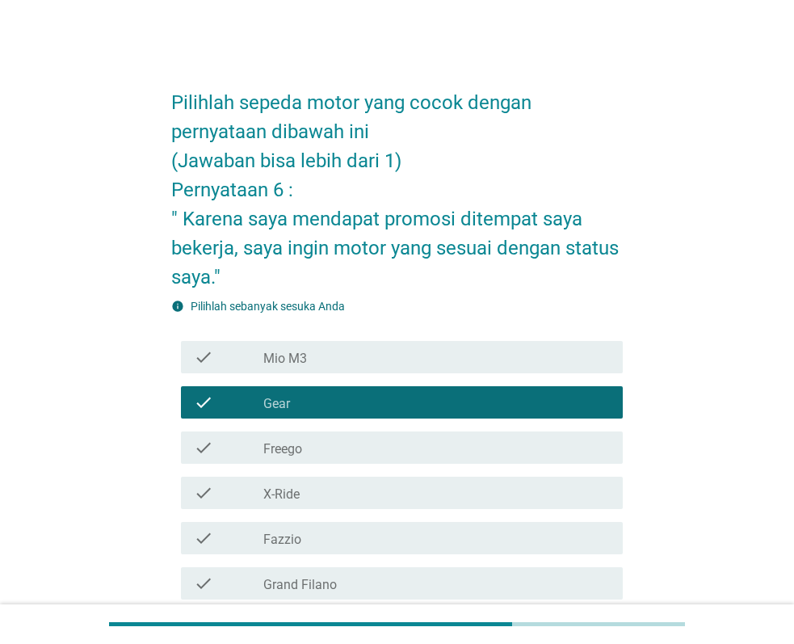
drag, startPoint x: 388, startPoint y: 481, endPoint x: 393, endPoint y: 530, distance: 48.7
click at [388, 486] on div "check check_box_outline_blank X-Ride" at bounding box center [402, 493] width 442 height 32
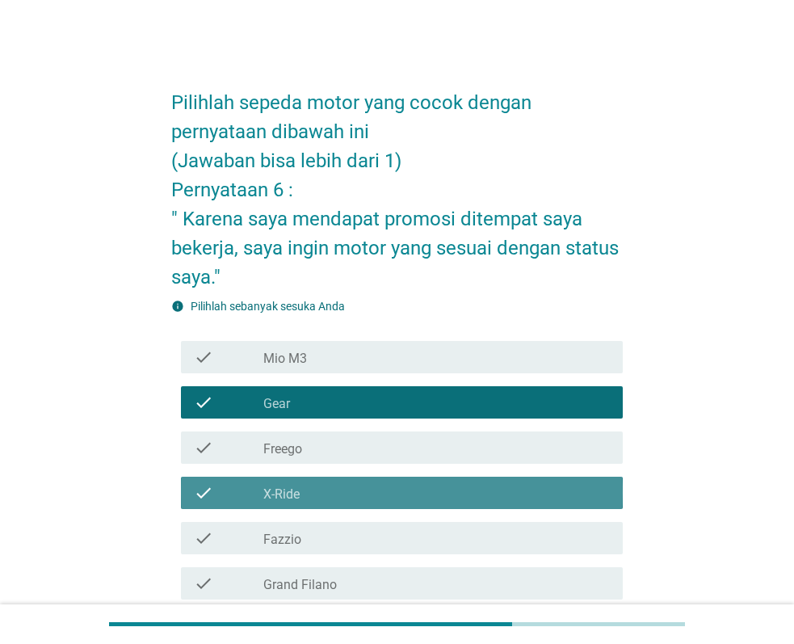
click at [394, 535] on div "check_box_outline_blank Fazzio" at bounding box center [436, 537] width 347 height 19
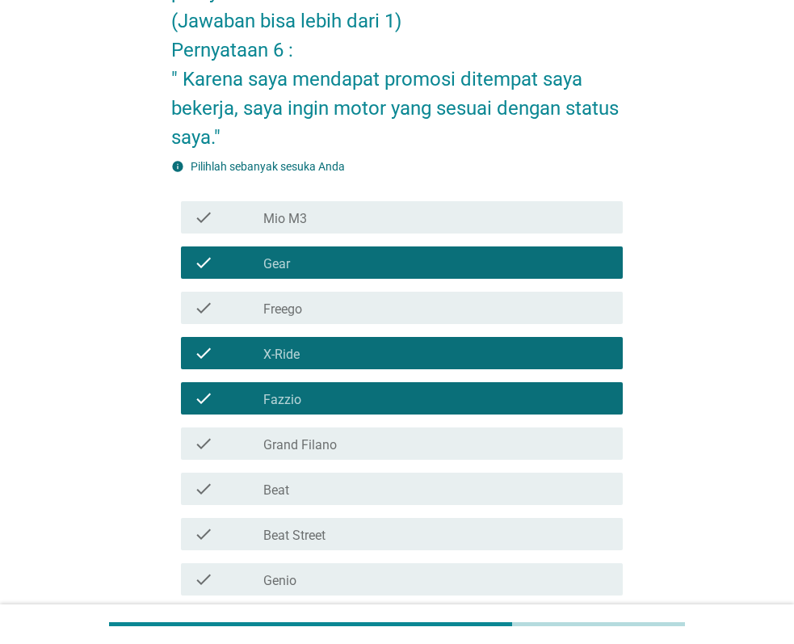
scroll to position [370, 0]
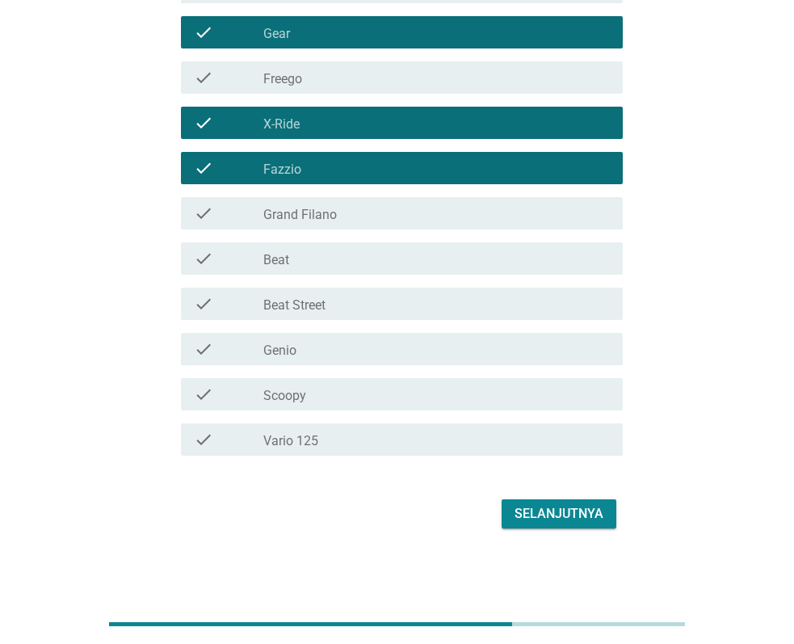
click at [578, 511] on div "Selanjutnya" at bounding box center [559, 513] width 89 height 19
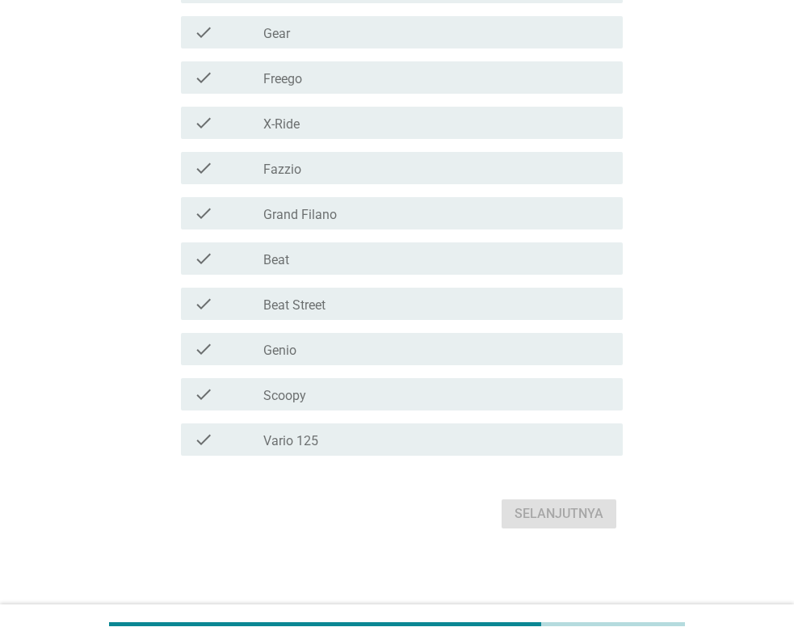
scroll to position [0, 0]
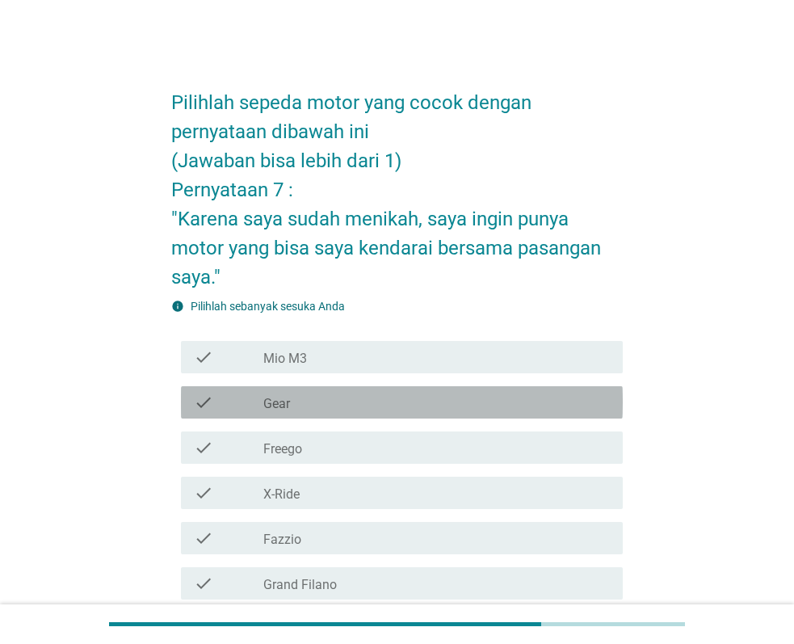
click at [370, 395] on div "check_box_outline_blank Gear" at bounding box center [436, 402] width 347 height 19
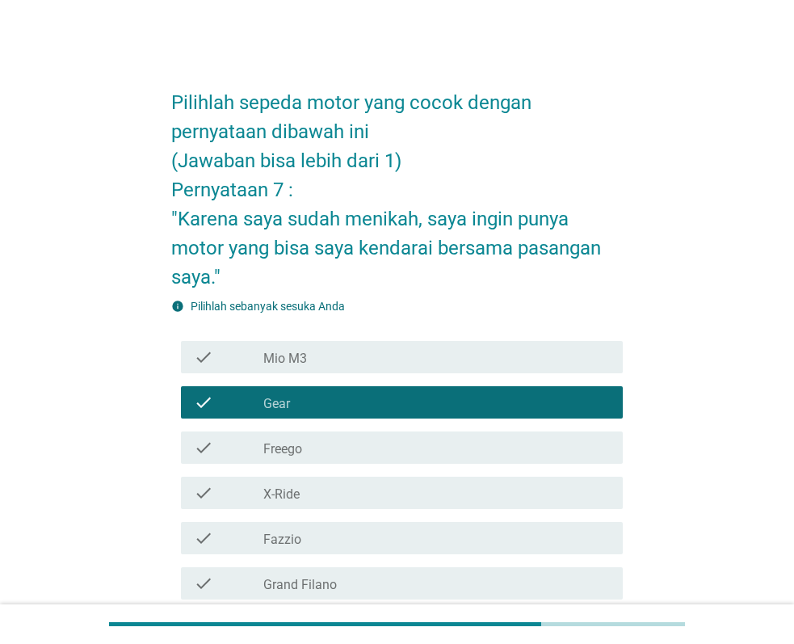
click at [369, 514] on div "check check_box_outline_blank X-Ride" at bounding box center [397, 492] width 452 height 45
click at [377, 568] on div "check check_box_outline_blank Grand Filano" at bounding box center [402, 583] width 442 height 32
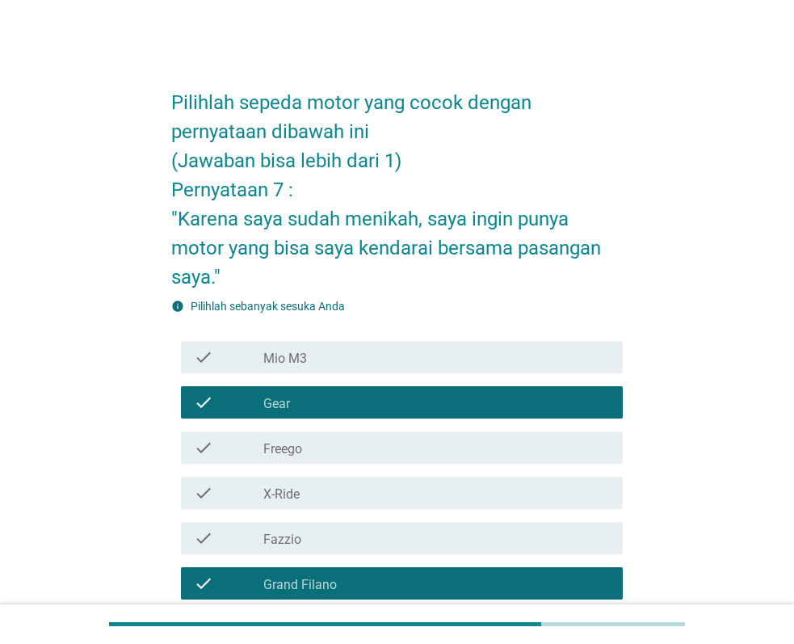
scroll to position [370, 0]
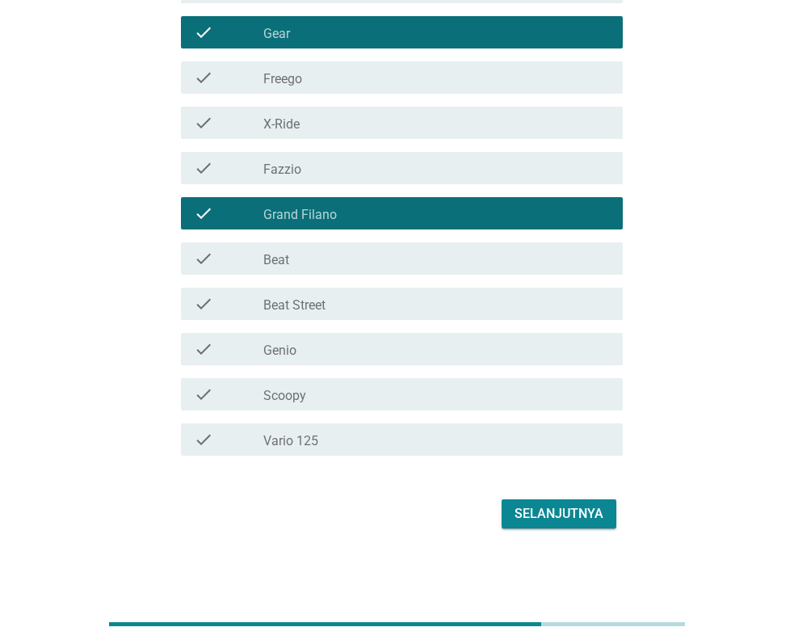
click at [658, 504] on div "Pilihlah sepeda motor yang cocok dengan pernyataan dibawah ini (Jawaban bisa le…" at bounding box center [397, 117] width 717 height 857
click at [575, 513] on div "Selanjutnya" at bounding box center [559, 513] width 89 height 19
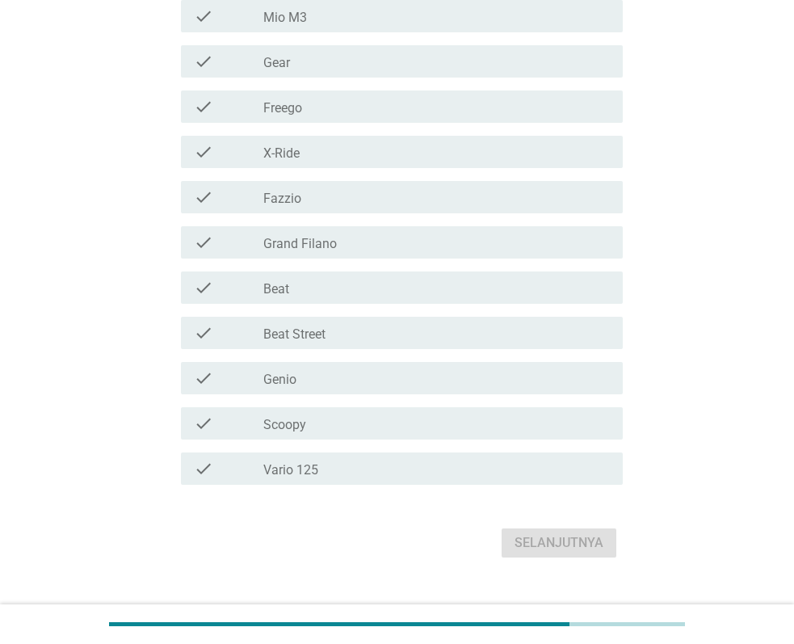
scroll to position [0, 0]
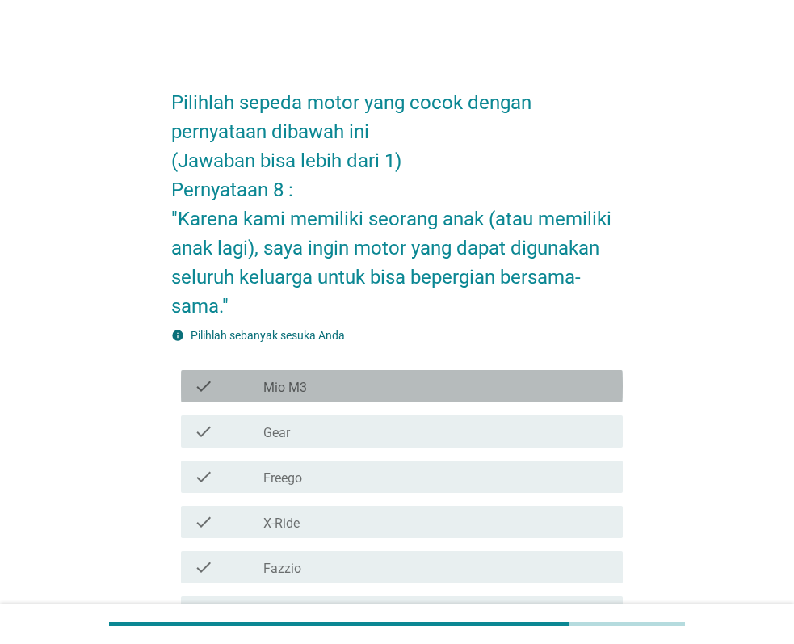
click at [344, 395] on div "check_box_outline_blank Mio M3" at bounding box center [436, 385] width 347 height 19
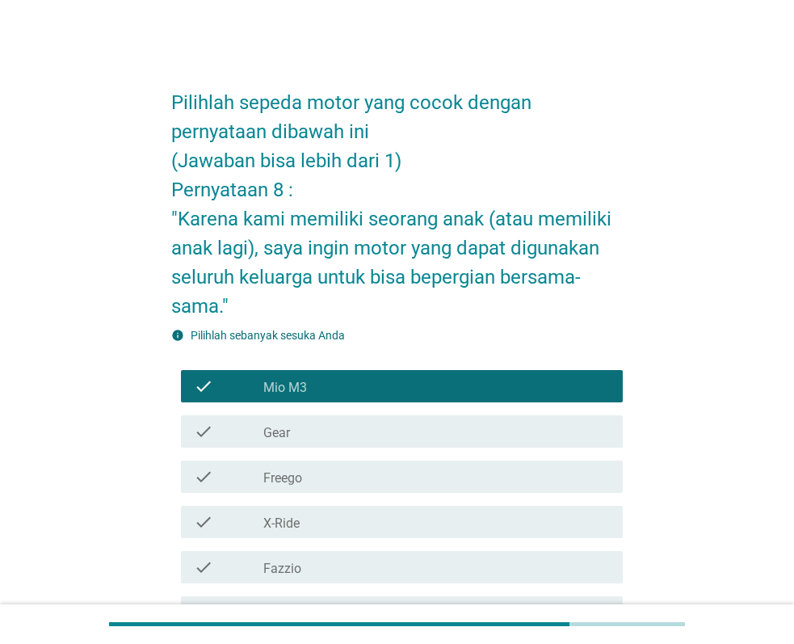
drag, startPoint x: 336, startPoint y: 495, endPoint x: 336, endPoint y: 511, distance: 15.3
click at [336, 498] on div "check check_box_outline_blank Mio M3 check check_box_outline_blank Gear check c…" at bounding box center [397, 613] width 452 height 498
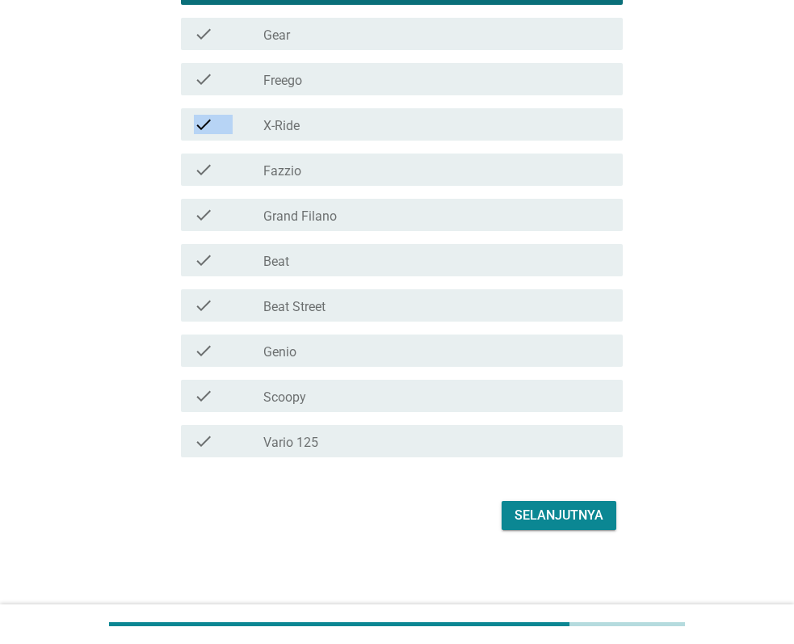
scroll to position [399, 0]
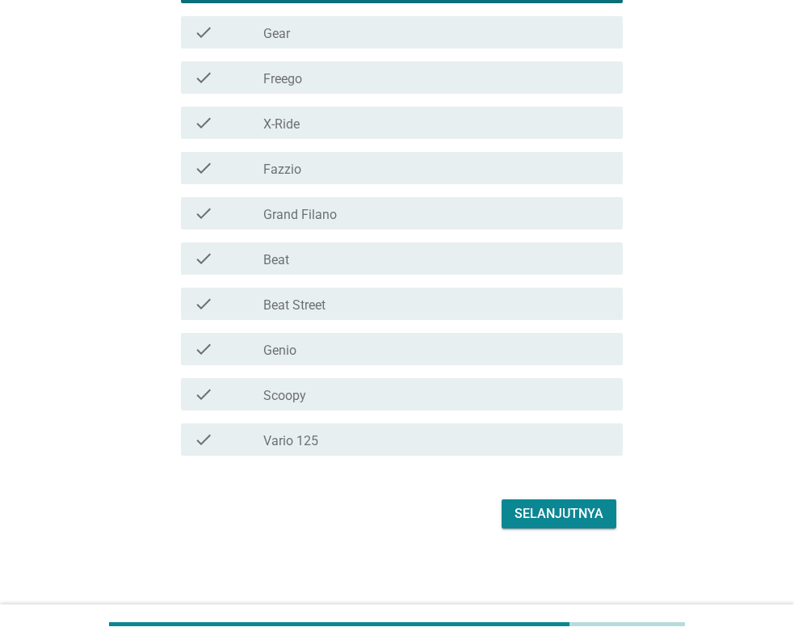
click at [360, 381] on div "check check_box_outline_blank Scoopy" at bounding box center [402, 394] width 442 height 32
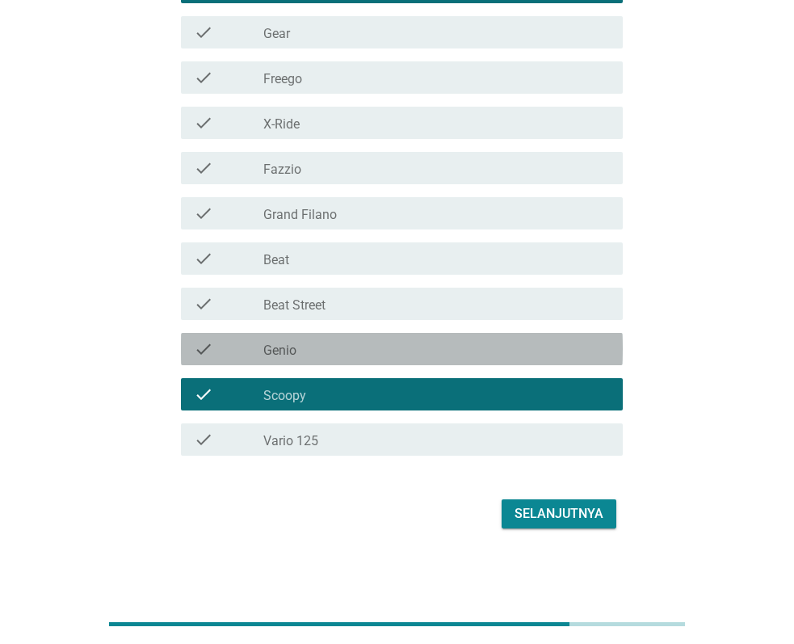
click at [360, 344] on div "check_box_outline_blank Genio" at bounding box center [436, 348] width 347 height 19
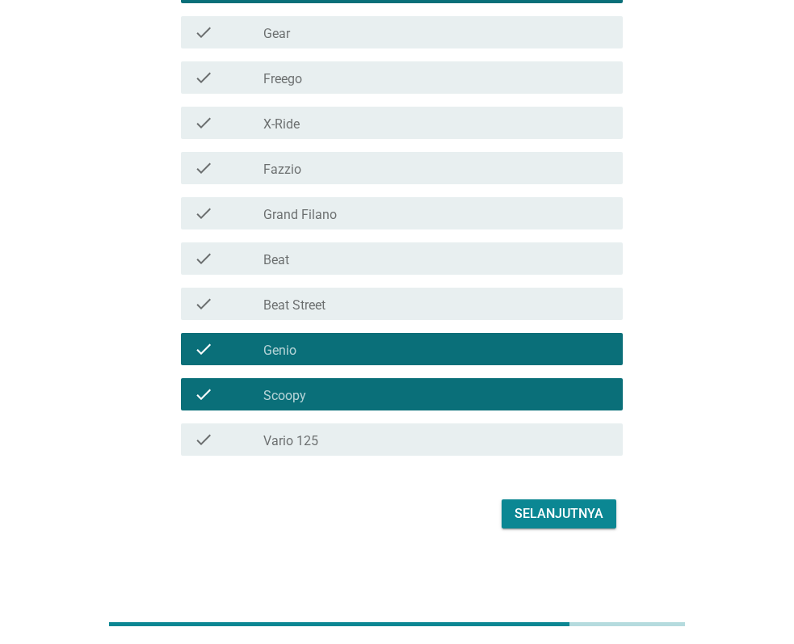
drag, startPoint x: 524, startPoint y: 532, endPoint x: 534, endPoint y: 511, distance: 23.5
click at [524, 532] on div "Selanjutnya" at bounding box center [397, 513] width 452 height 39
click at [534, 510] on div "Selanjutnya" at bounding box center [559, 513] width 89 height 19
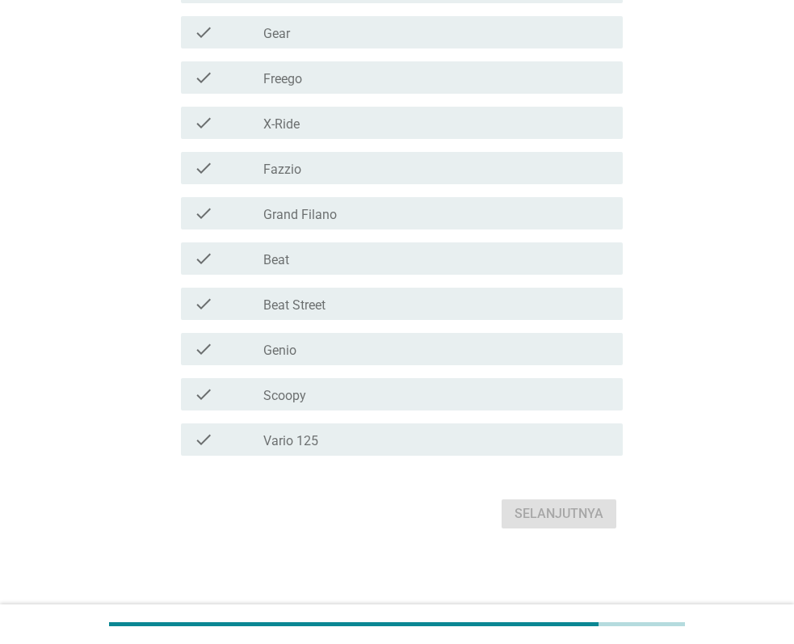
scroll to position [0, 0]
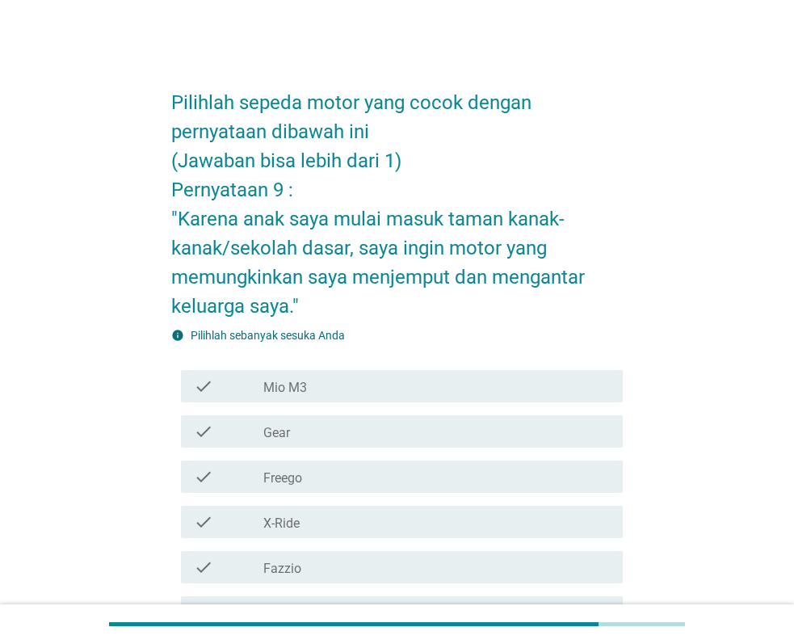
drag, startPoint x: 347, startPoint y: 388, endPoint x: 340, endPoint y: 435, distance: 48.2
click at [347, 388] on div "check_box_outline_blank Mio M3" at bounding box center [436, 385] width 347 height 19
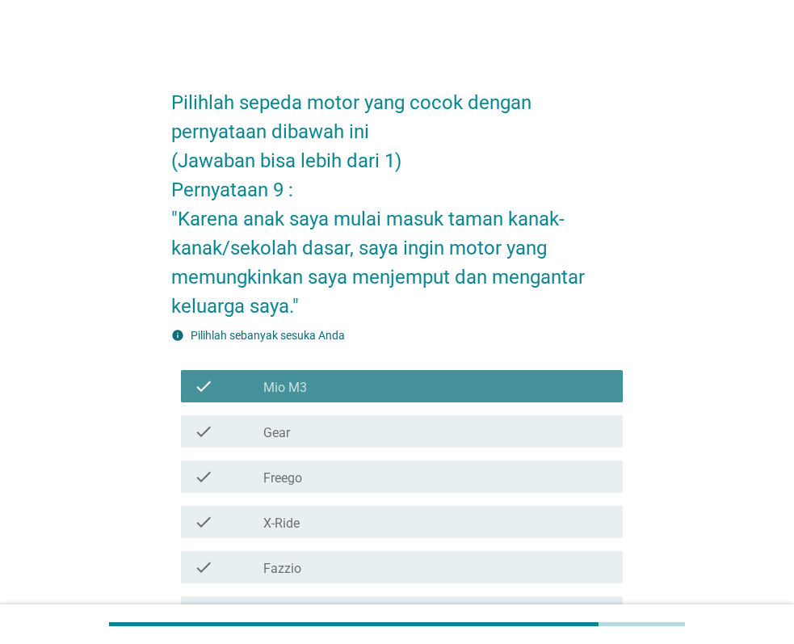
click at [349, 500] on div "check check_box_outline_blank X-Ride" at bounding box center [397, 521] width 452 height 45
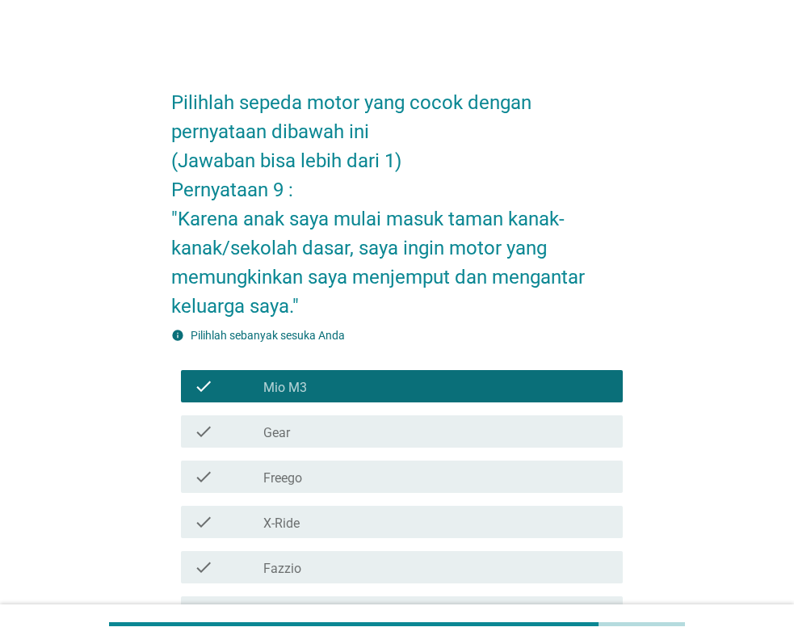
click at [354, 582] on div "check check_box_outline_blank Fazzio" at bounding box center [402, 567] width 442 height 32
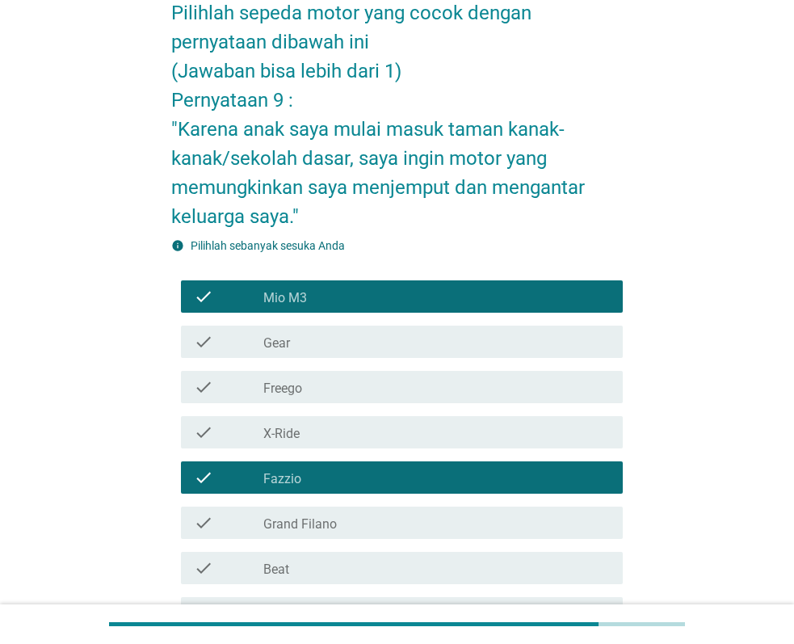
scroll to position [399, 0]
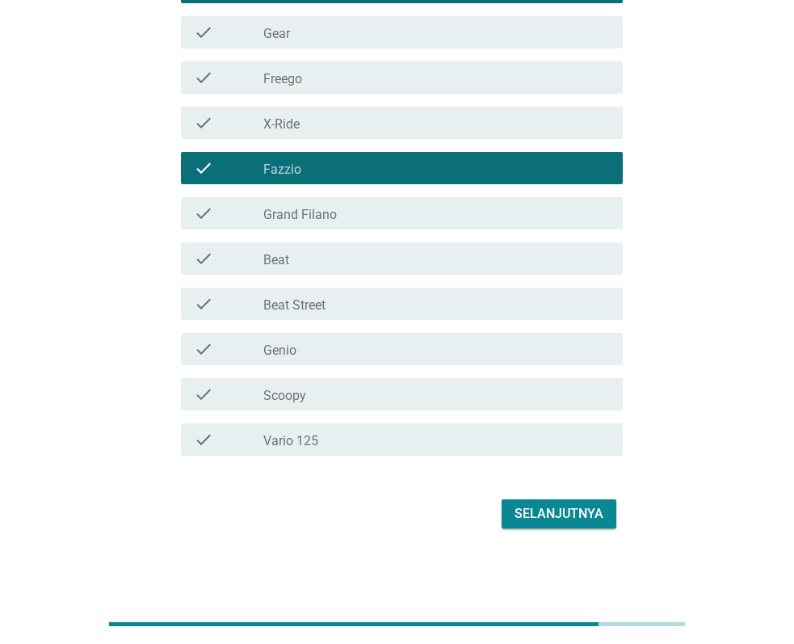
click at [378, 423] on div "check check_box_outline_blank Vario 125" at bounding box center [402, 439] width 442 height 32
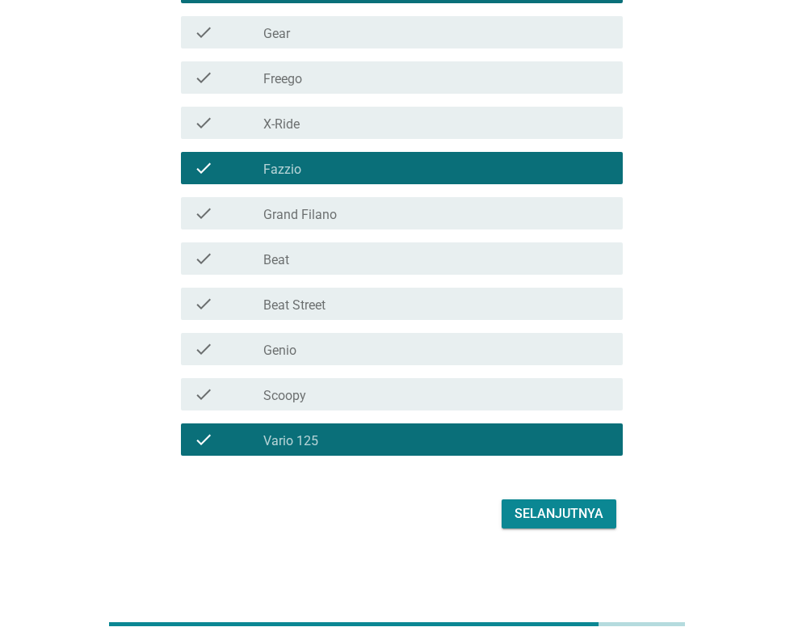
click at [551, 502] on button "Selanjutnya" at bounding box center [559, 513] width 115 height 29
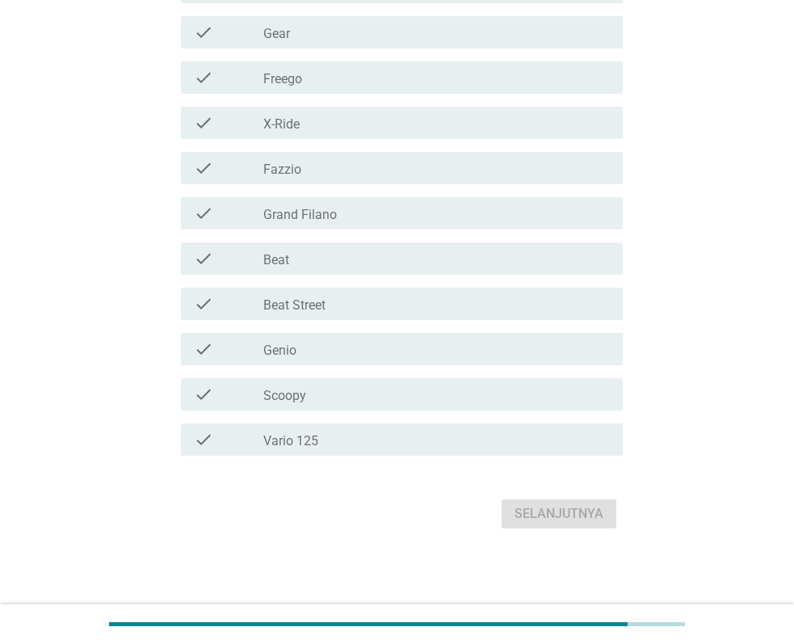
scroll to position [0, 0]
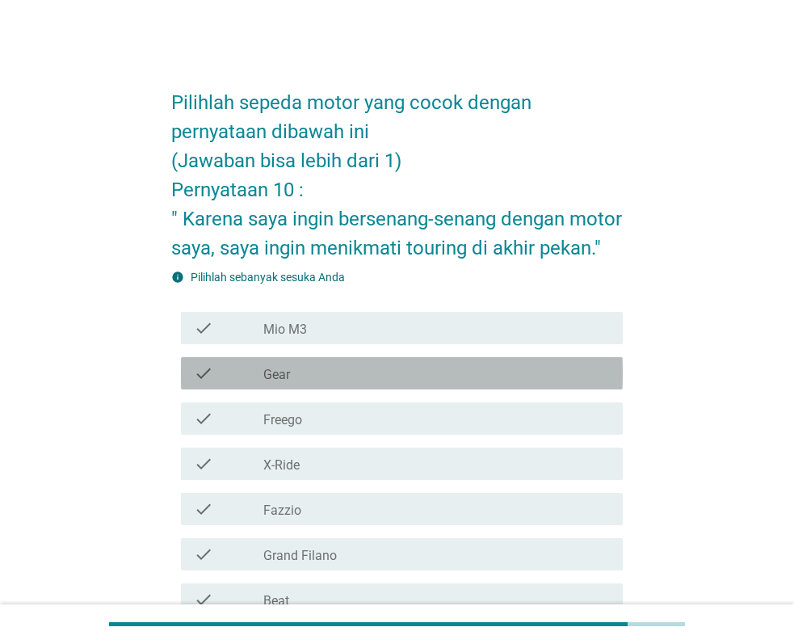
click at [423, 360] on div "check check_box_outline_blank Gear" at bounding box center [402, 373] width 442 height 32
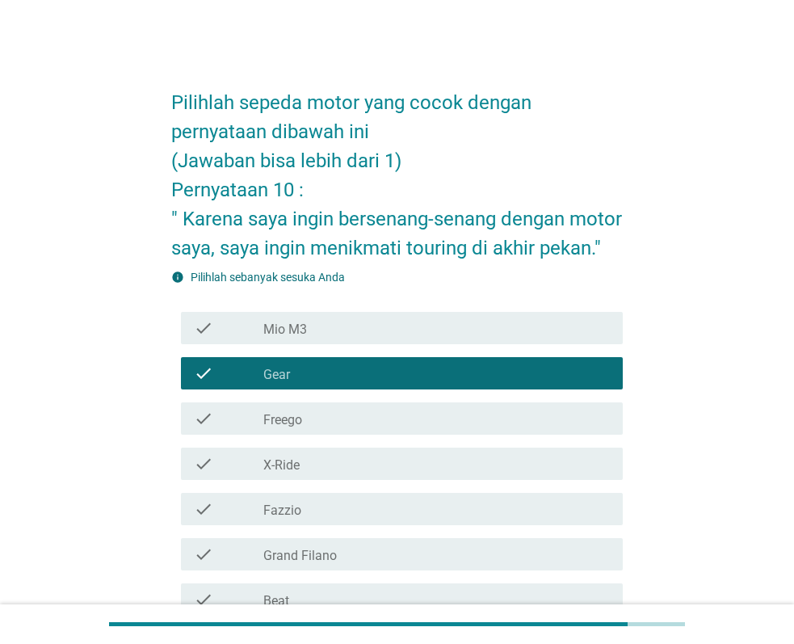
click at [395, 452] on div "check check_box_outline_blank X-Ride" at bounding box center [402, 464] width 442 height 32
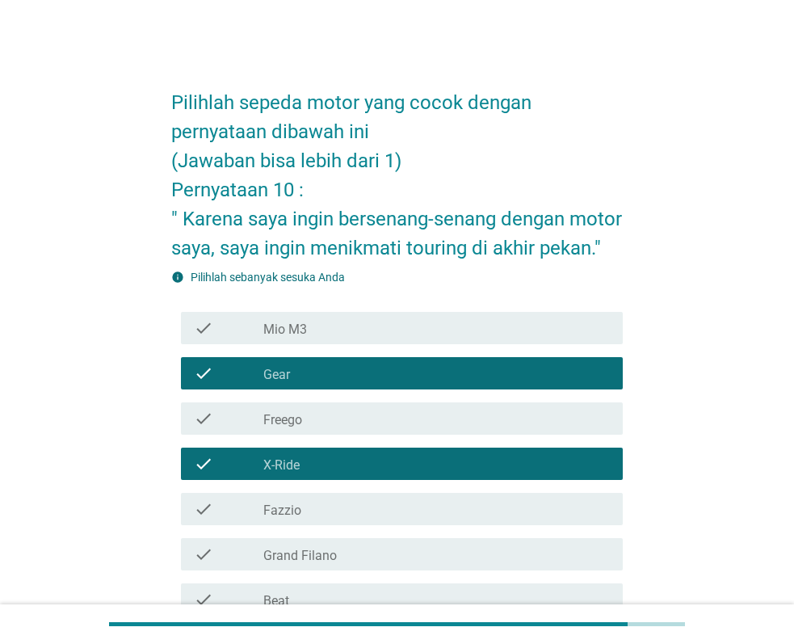
click at [378, 529] on div "check check_box_outline_blank Fazzio" at bounding box center [397, 508] width 452 height 45
click at [381, 540] on div "check check_box_outline_blank Grand Filano" at bounding box center [397, 554] width 452 height 45
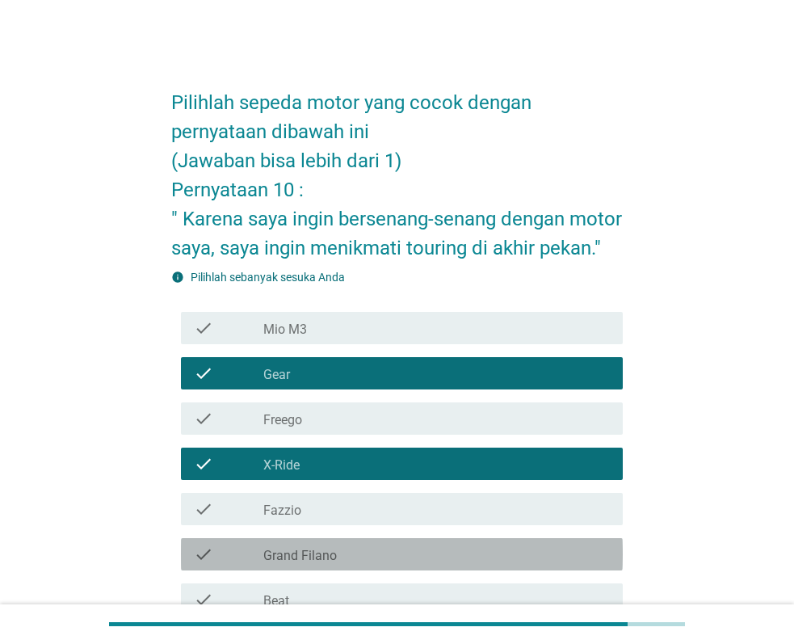
click at [386, 544] on div "check check_box_outline_blank Grand Filano" at bounding box center [402, 554] width 442 height 32
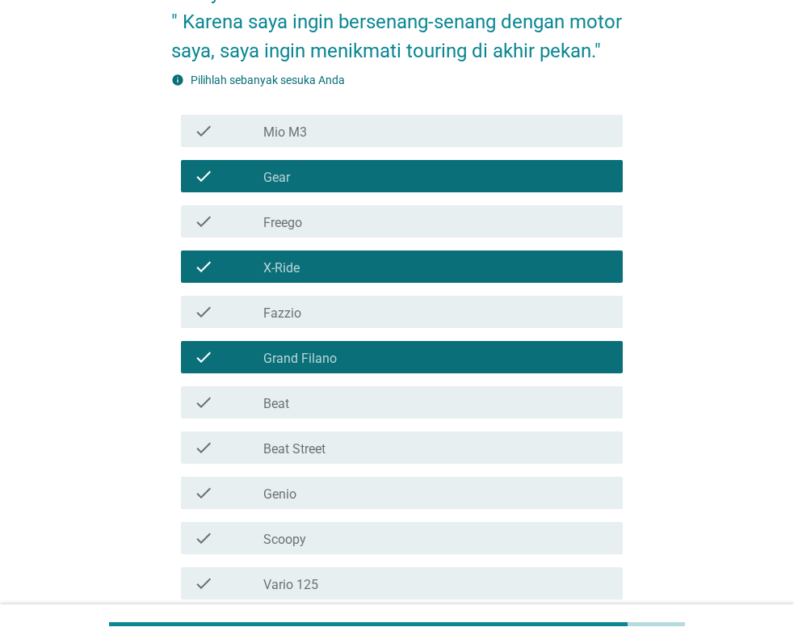
scroll to position [341, 0]
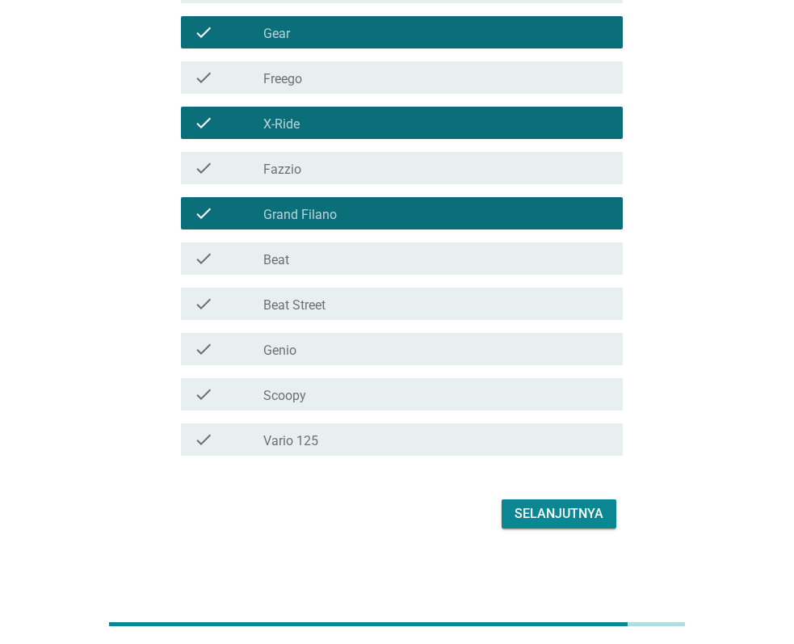
click at [551, 502] on button "Selanjutnya" at bounding box center [559, 513] width 115 height 29
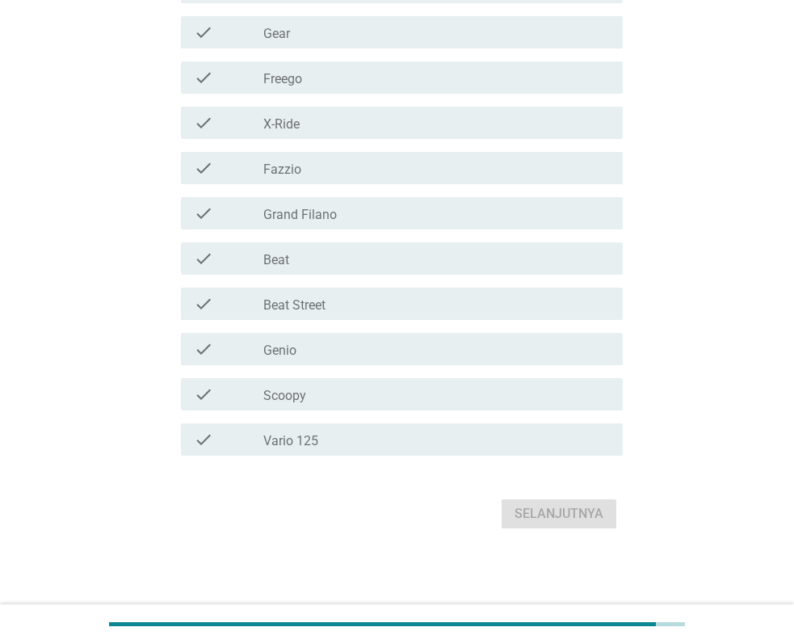
scroll to position [0, 0]
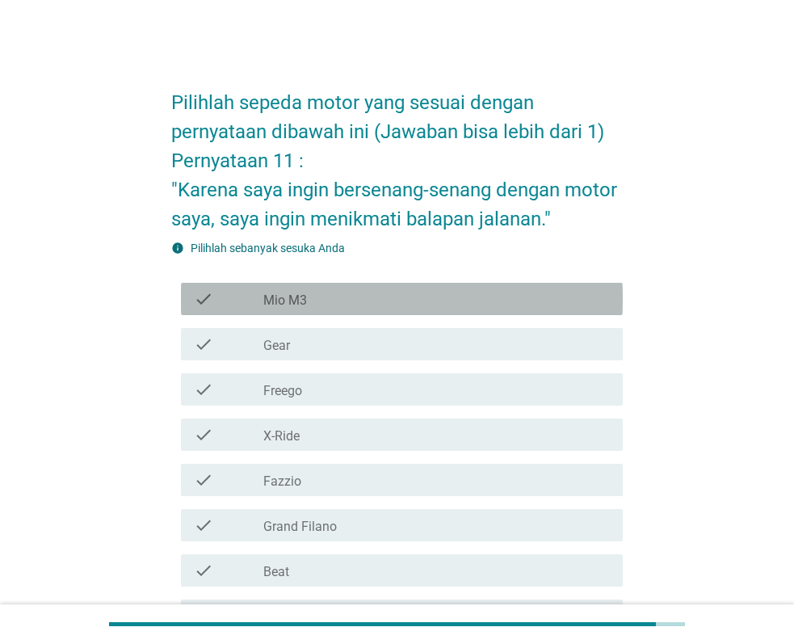
click at [356, 298] on div "check_box_outline_blank Mio M3" at bounding box center [436, 298] width 347 height 19
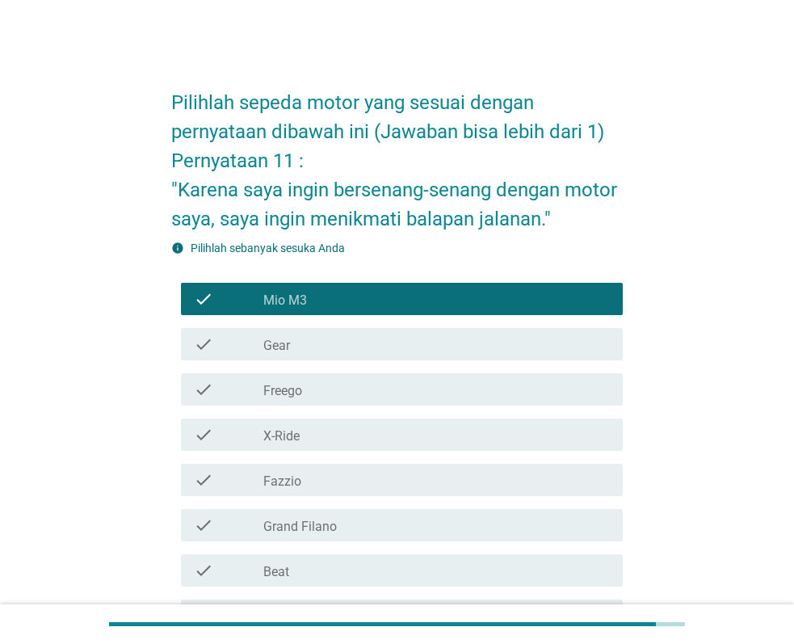
drag, startPoint x: 356, startPoint y: 344, endPoint x: 351, endPoint y: 364, distance: 20.8
click at [355, 346] on div "check_box_outline_blank Gear" at bounding box center [436, 343] width 347 height 19
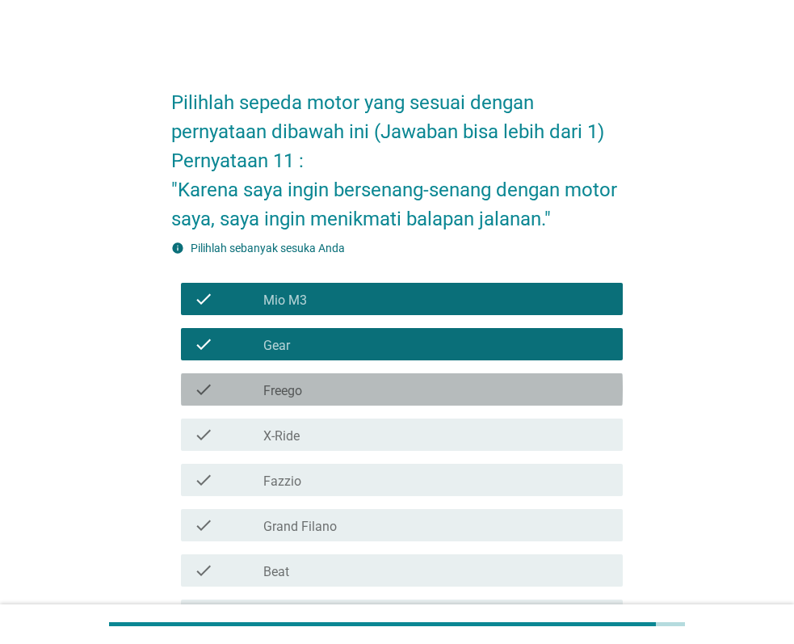
drag, startPoint x: 347, startPoint y: 381, endPoint x: 498, endPoint y: 428, distance: 159.2
click at [347, 381] on div "check_box_outline_blank Freego" at bounding box center [436, 389] width 347 height 19
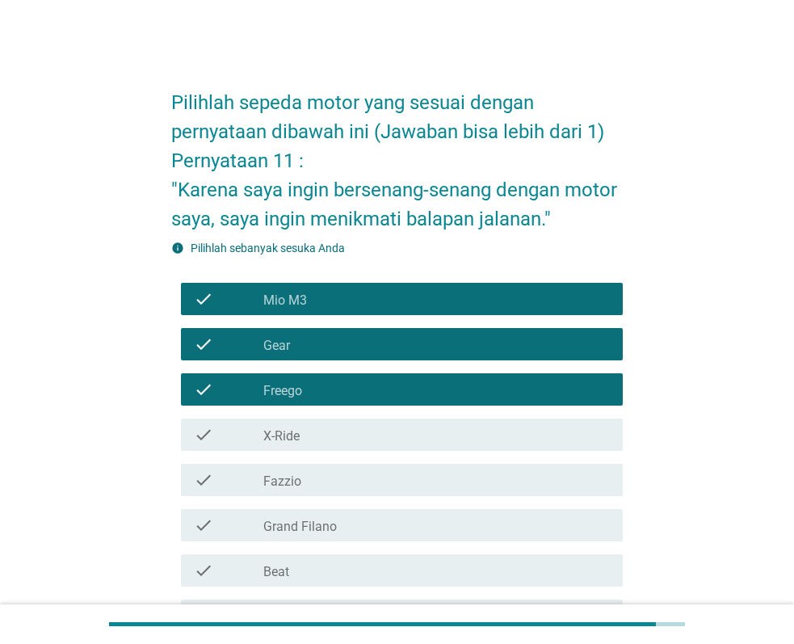
scroll to position [312, 0]
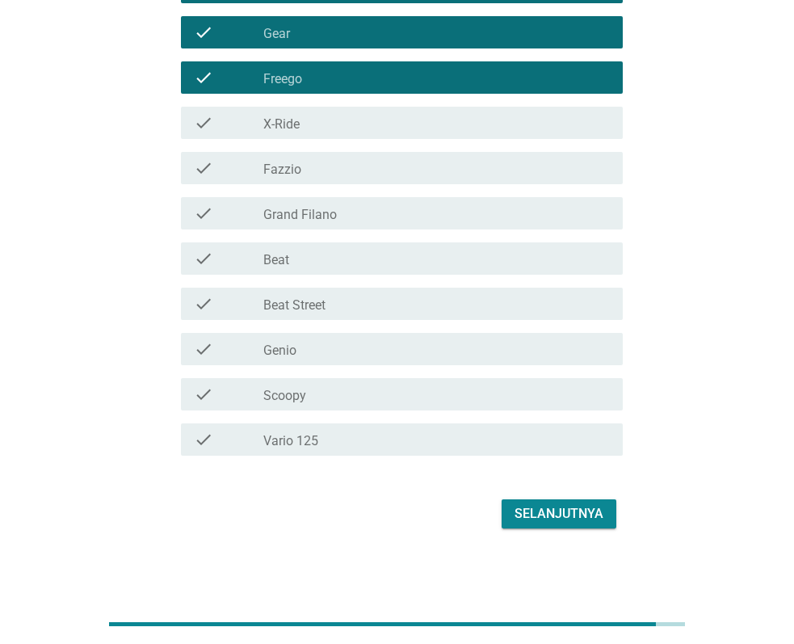
click at [578, 500] on button "Selanjutnya" at bounding box center [559, 513] width 115 height 29
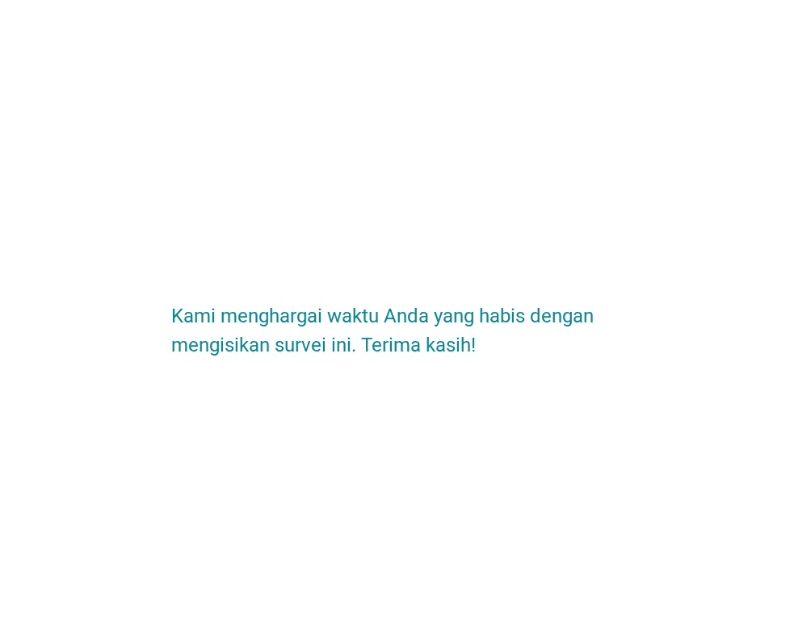
scroll to position [0, 0]
click at [399, 393] on div "Kami menghargai waktu Anda yang habis dengan mengisikan survei ini. Terima kasi…" at bounding box center [397, 322] width 794 height 644
